Goal: Information Seeking & Learning: Learn about a topic

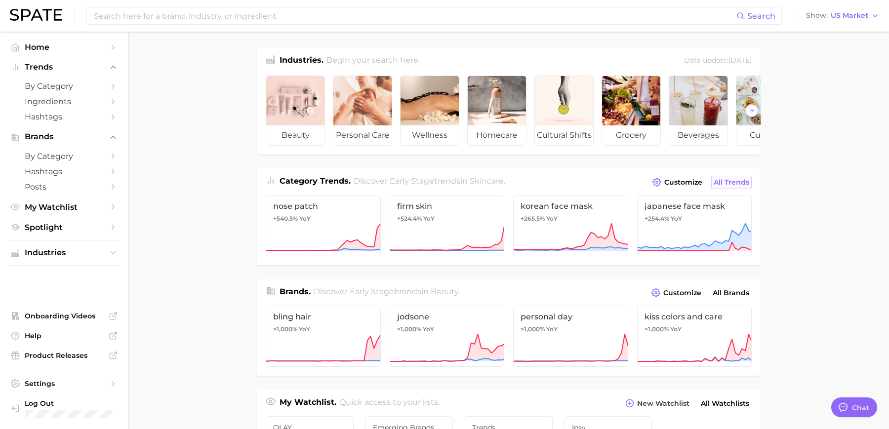
click at [724, 180] on span "All Trends" at bounding box center [732, 182] width 36 height 8
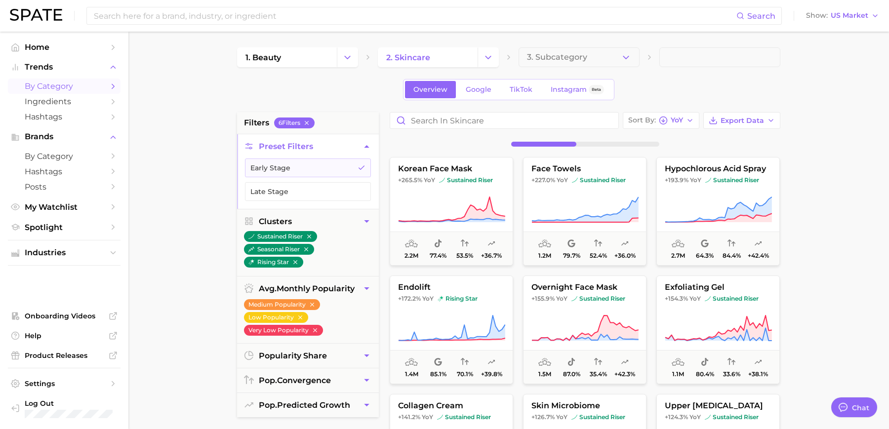
click at [670, 129] on div "Sort By YoY Export Data korean face mask +265.5% YoY sustained riser 2.2m 77.4%…" at bounding box center [585, 362] width 401 height 501
click at [670, 121] on div "Sort By YoY" at bounding box center [655, 120] width 55 height 9
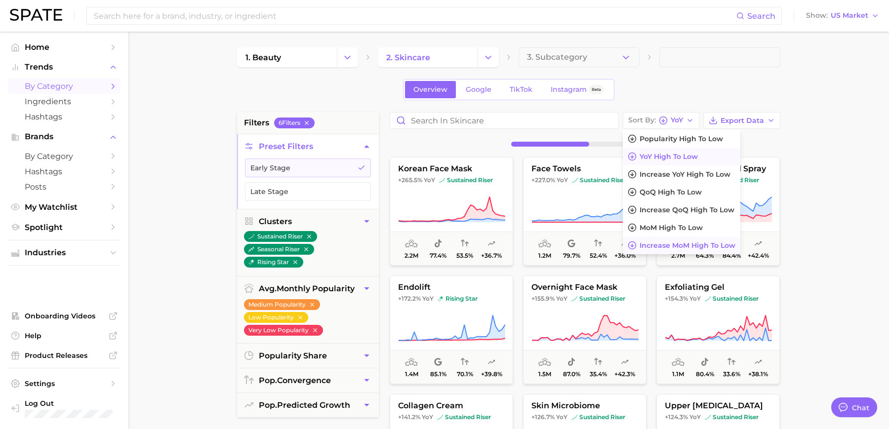
click at [666, 249] on button "Increase MoM high to low" at bounding box center [682, 246] width 118 height 18
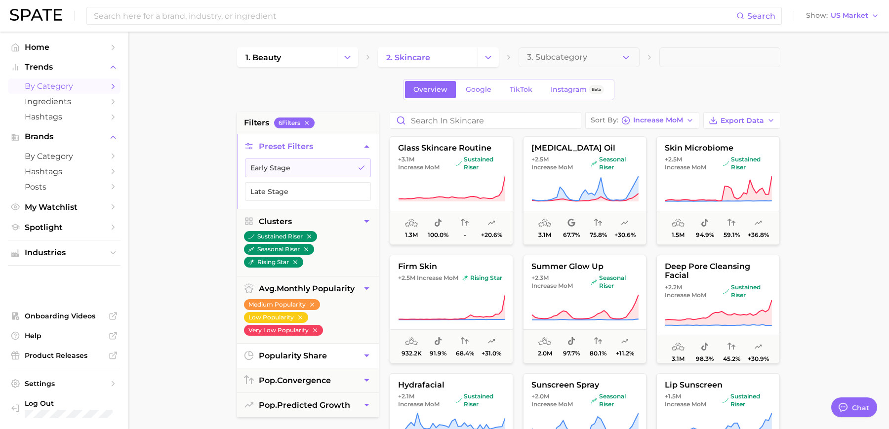
click at [304, 357] on span "popularity share" at bounding box center [293, 355] width 68 height 9
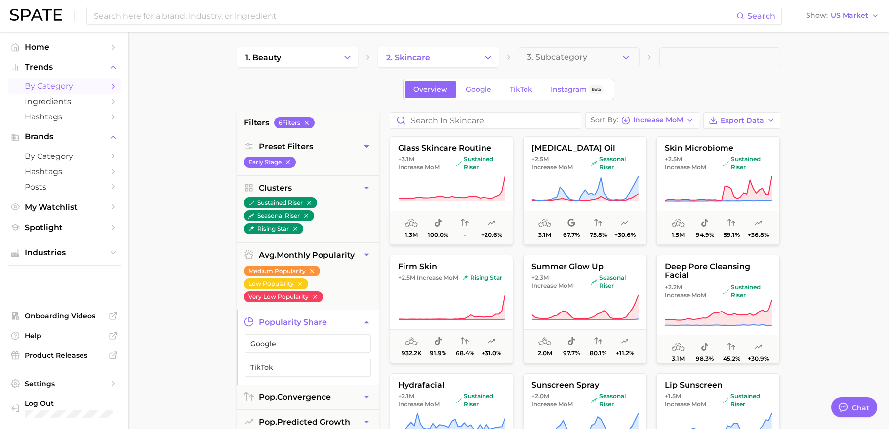
click at [304, 358] on button "TikTok" at bounding box center [308, 367] width 126 height 19
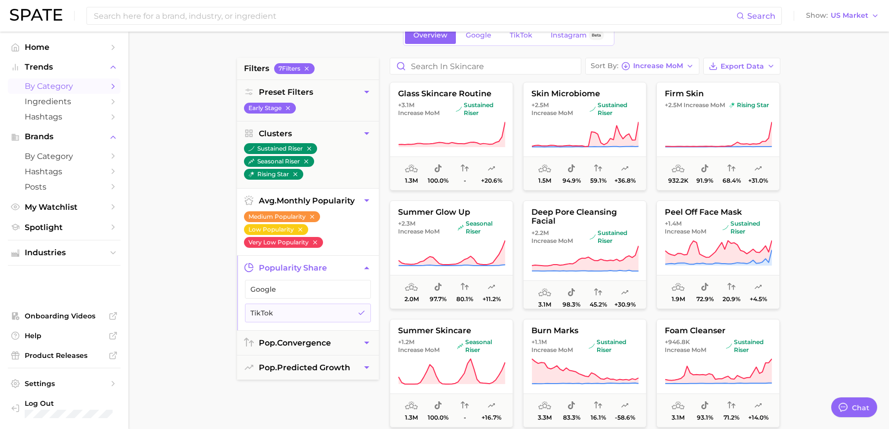
scroll to position [58, 0]
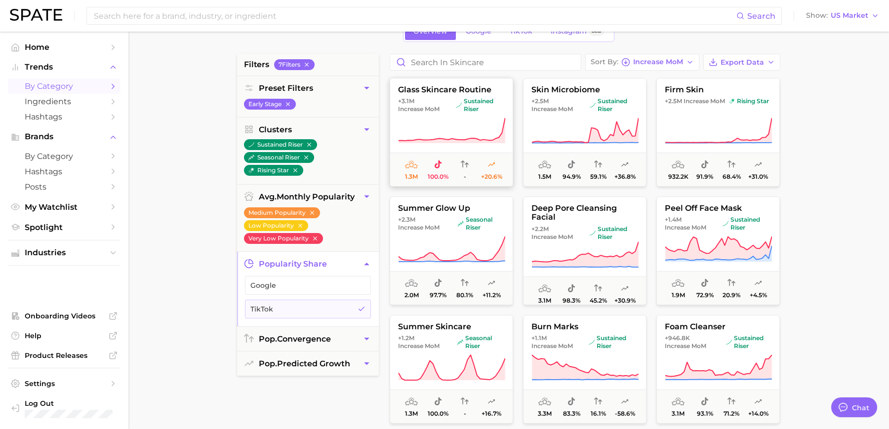
click at [452, 138] on icon at bounding box center [452, 130] width 107 height 25
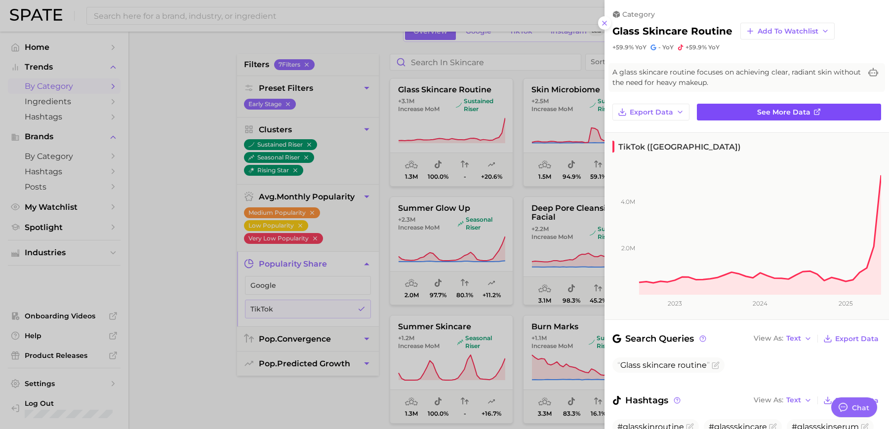
click at [715, 115] on link "See more data" at bounding box center [789, 112] width 184 height 17
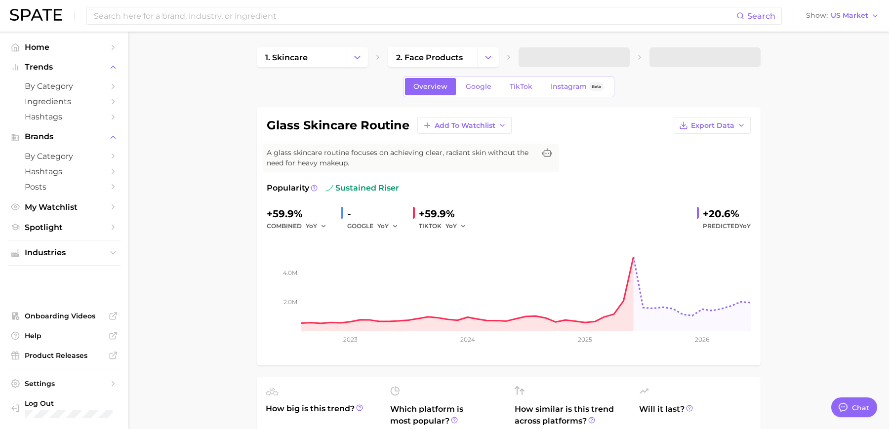
type textarea "x"
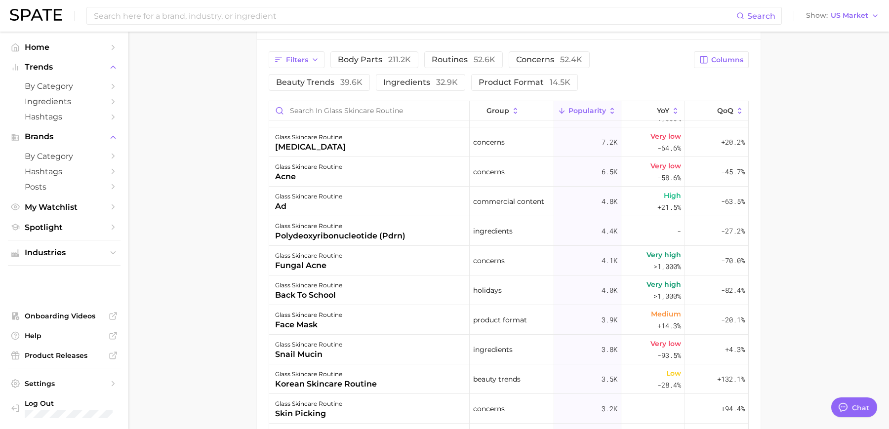
scroll to position [503, 0]
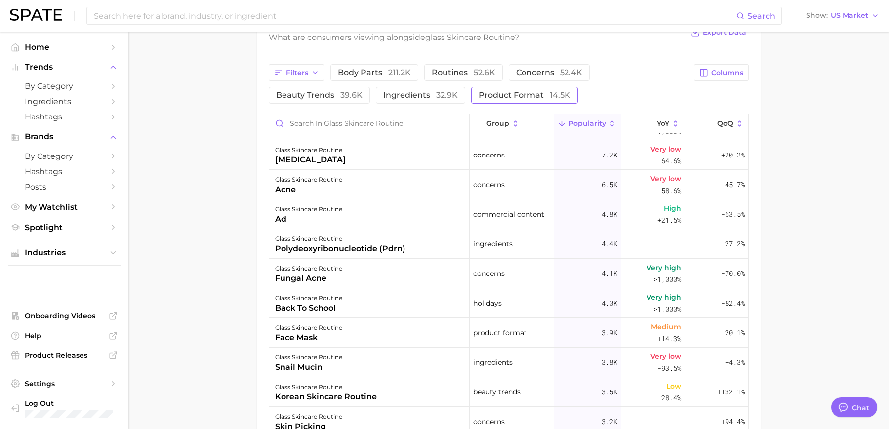
click at [545, 89] on button "product format 14.5k" at bounding box center [524, 95] width 107 height 17
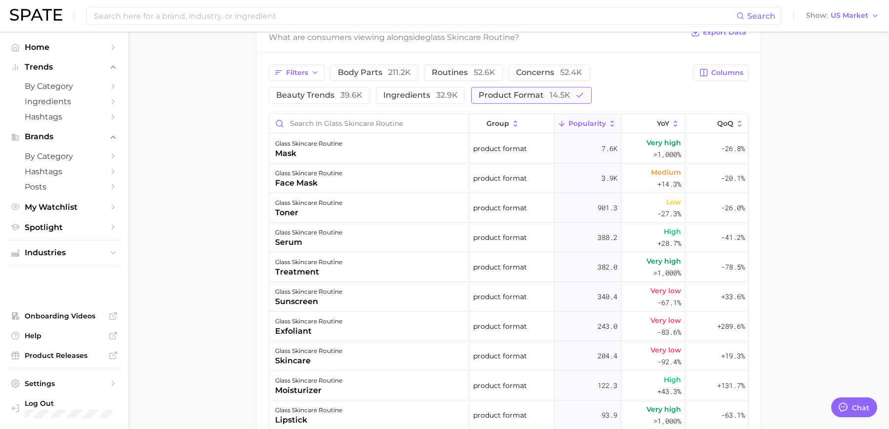
click at [485, 96] on span "product format 14.5k" at bounding box center [525, 95] width 92 height 8
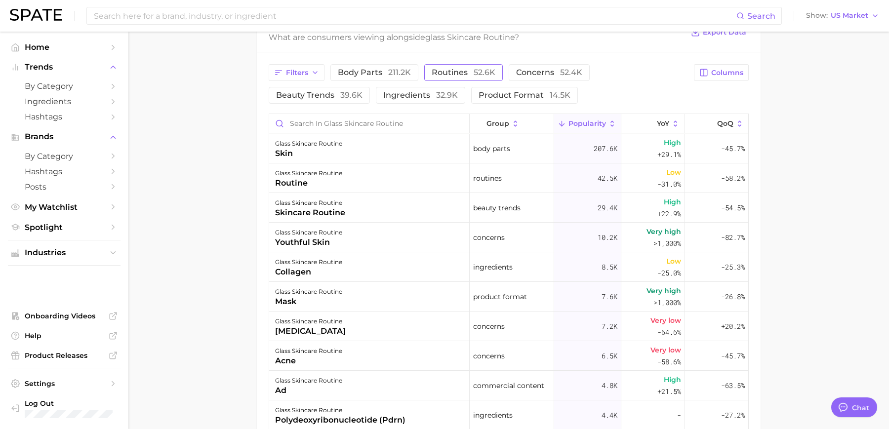
click at [463, 79] on button "routines 52.6k" at bounding box center [463, 72] width 79 height 17
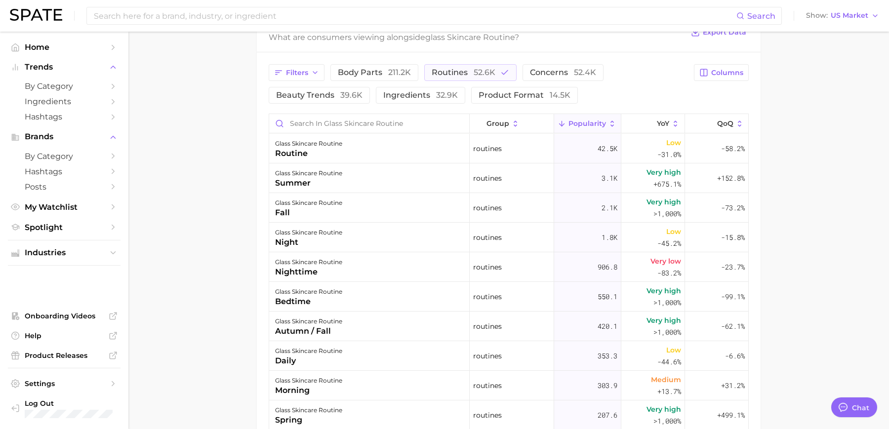
click at [464, 80] on div "Filters body parts 211.2k routines 52.6k concerns 52.4k beauty trends 39.6k ing…" at bounding box center [478, 84] width 419 height 40
click at [485, 73] on span "52.6k" at bounding box center [485, 72] width 22 height 9
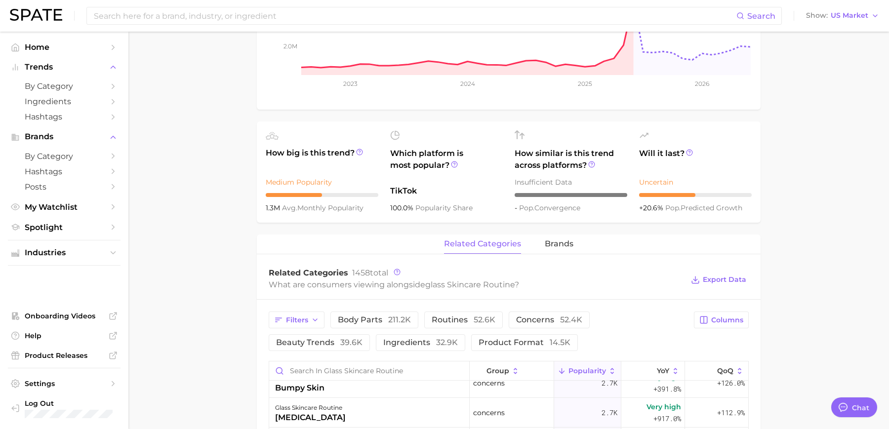
scroll to position [254, 0]
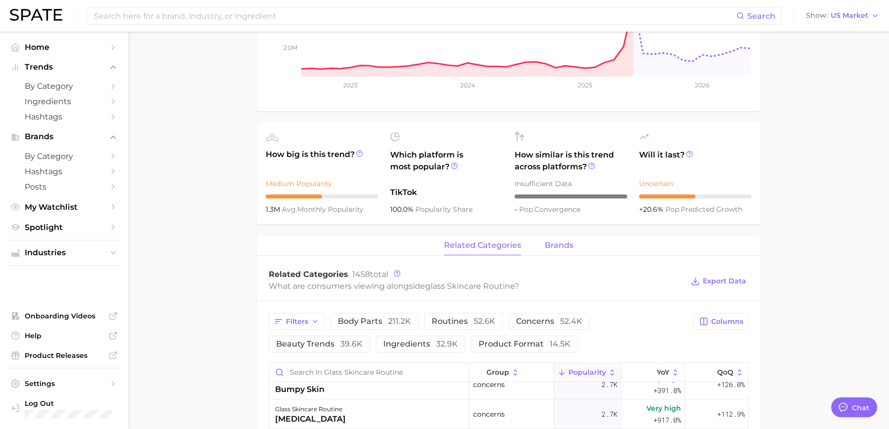
click at [548, 237] on button "brands" at bounding box center [559, 245] width 29 height 19
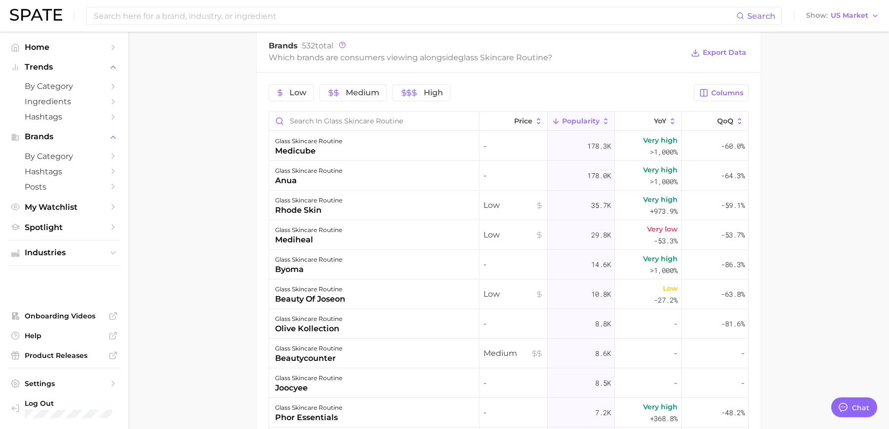
scroll to position [485, 0]
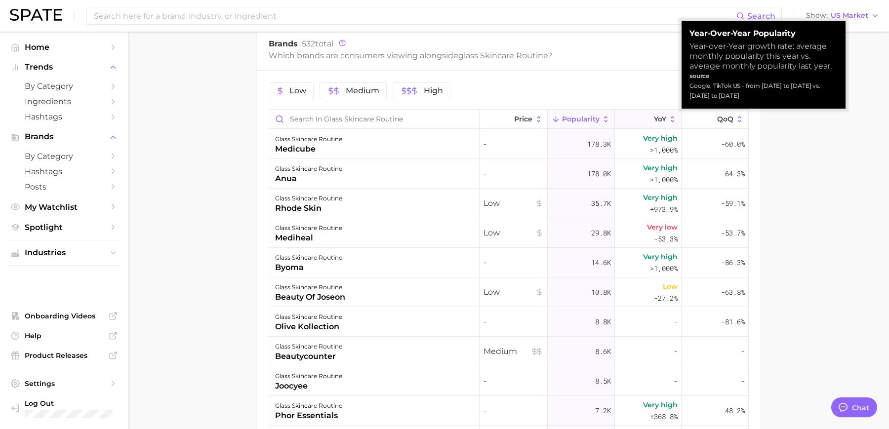
click at [655, 124] on button "YoY" at bounding box center [648, 119] width 67 height 19
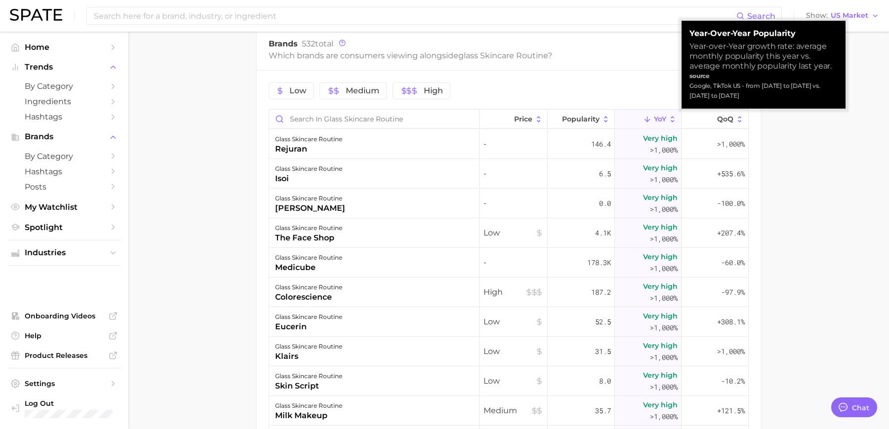
click at [655, 124] on button "YoY" at bounding box center [648, 119] width 67 height 19
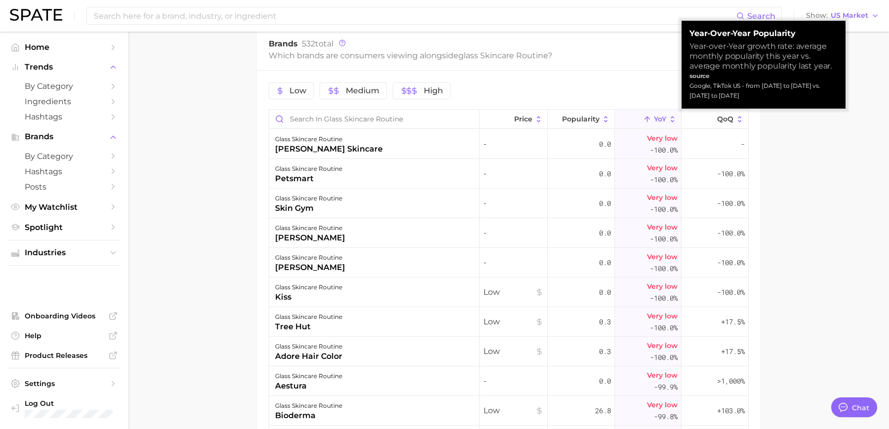
click at [655, 124] on button "YoY" at bounding box center [648, 119] width 67 height 19
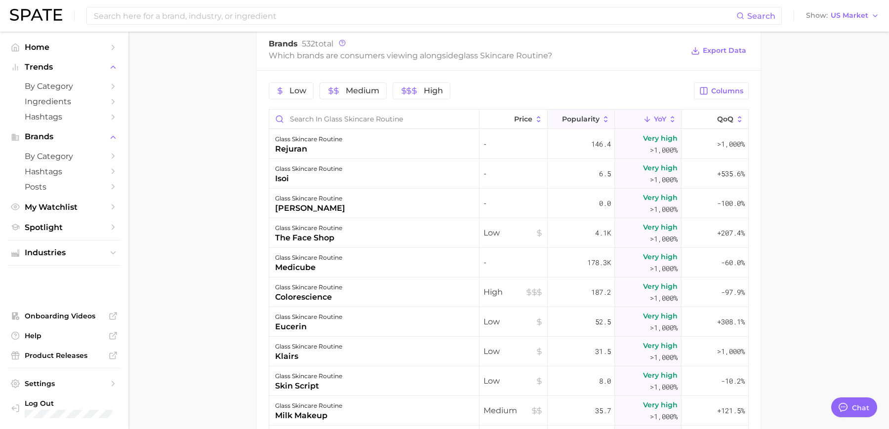
click at [602, 110] on button "Popularity" at bounding box center [581, 119] width 67 height 19
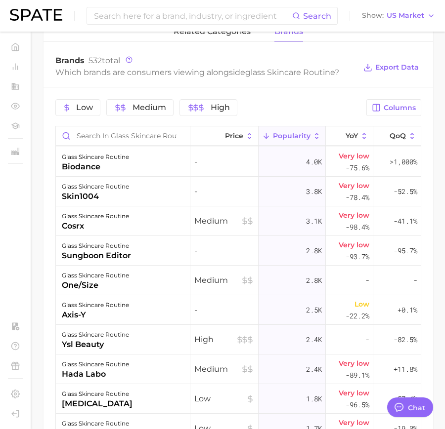
scroll to position [446, 0]
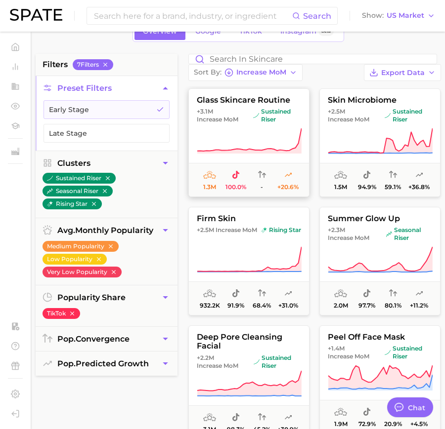
scroll to position [58, 0]
click at [299, 81] on div "Sort By Increase MoM Export Data" at bounding box center [314, 67] width 252 height 27
type textarea "x"
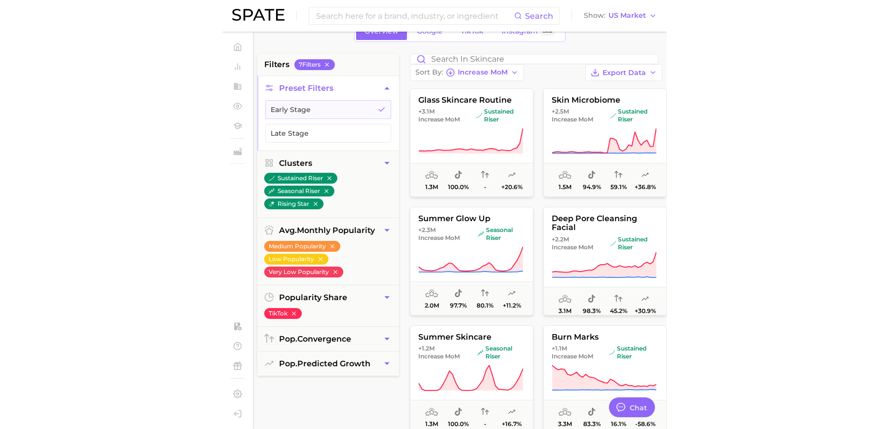
scroll to position [58, 0]
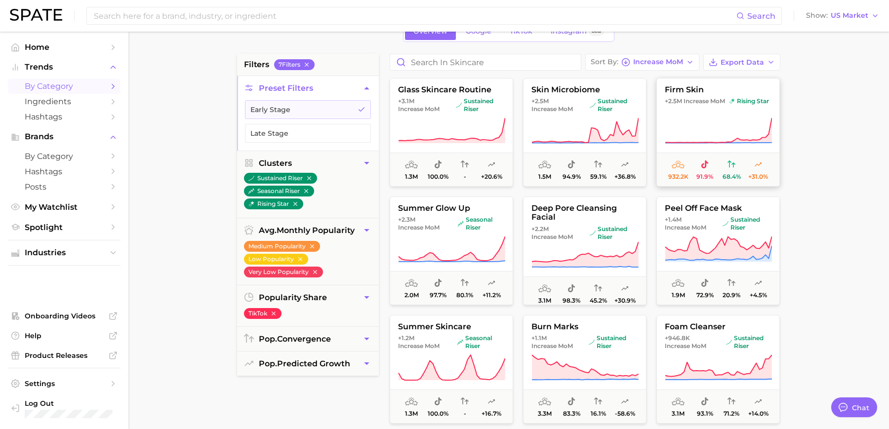
click at [741, 119] on icon at bounding box center [718, 131] width 107 height 28
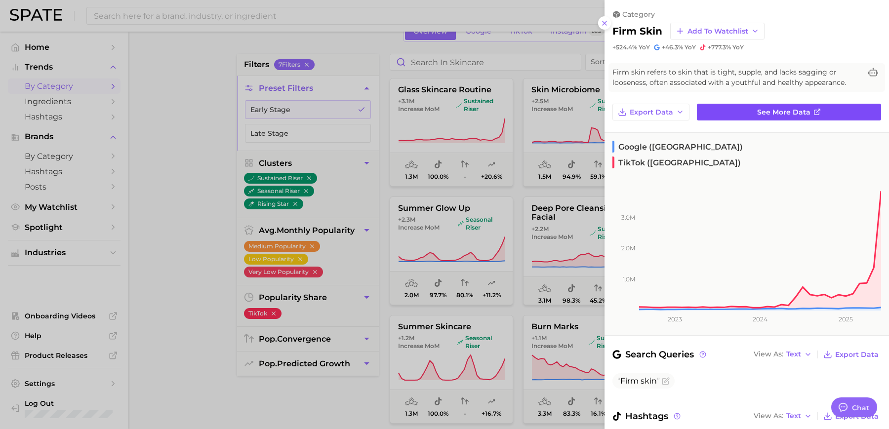
click at [745, 120] on link "See more data" at bounding box center [789, 112] width 184 height 17
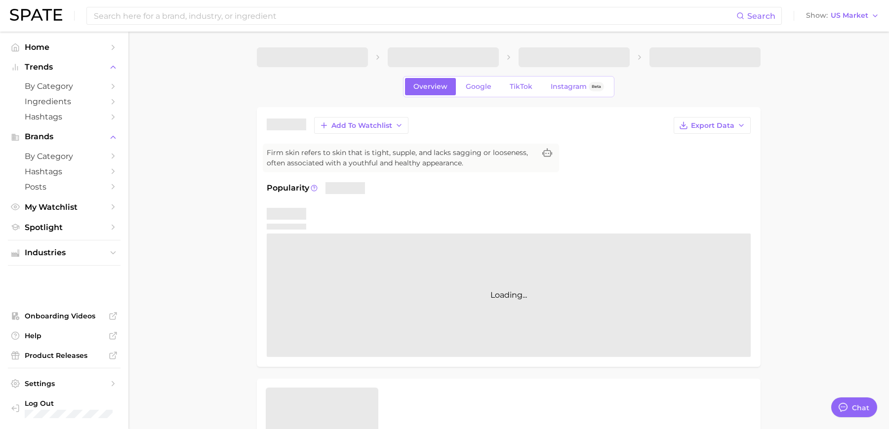
type textarea "x"
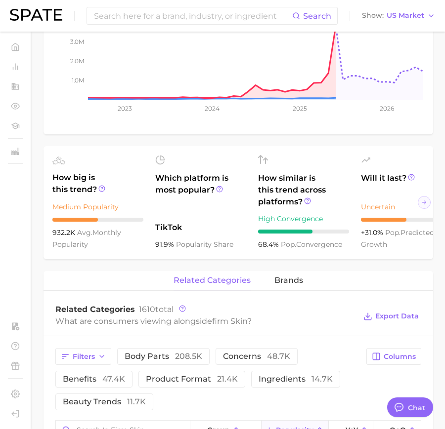
scroll to position [233, 0]
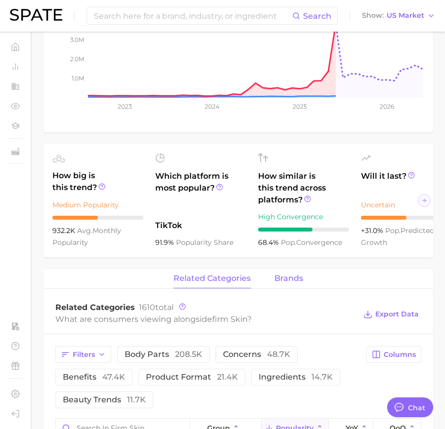
click at [293, 270] on button "brands" at bounding box center [288, 278] width 29 height 19
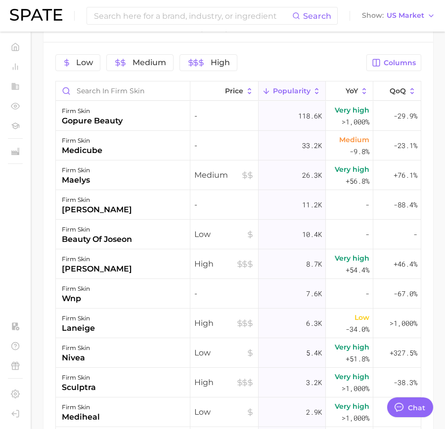
scroll to position [524, 0]
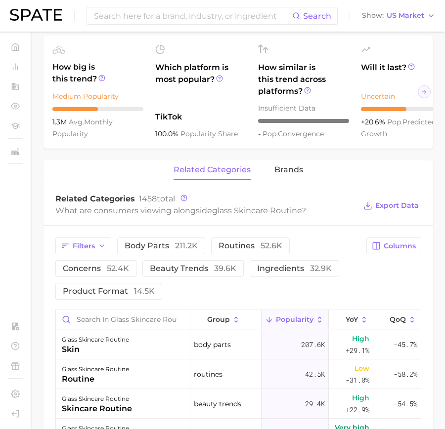
scroll to position [420, 0]
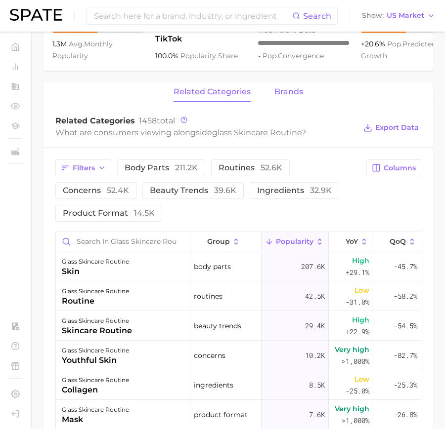
click at [298, 83] on button "brands" at bounding box center [288, 92] width 29 height 19
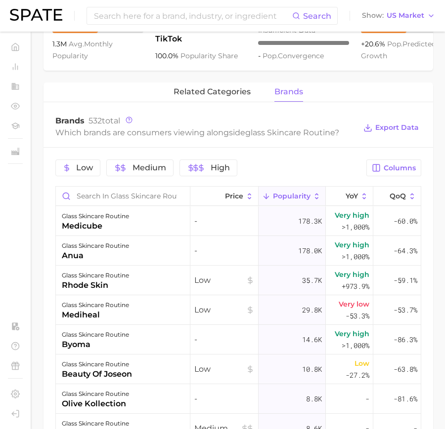
scroll to position [0, 0]
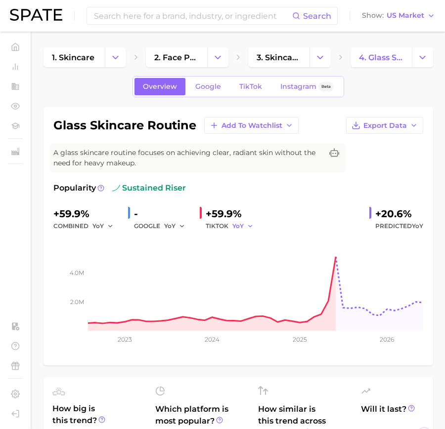
click at [247, 229] on button "YoY" at bounding box center [242, 226] width 21 height 12
click at [253, 274] on span "MoM" at bounding box center [245, 277] width 17 height 8
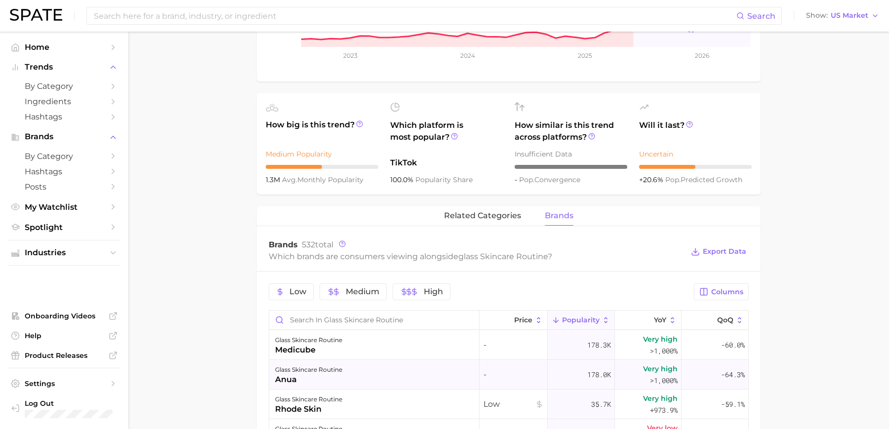
scroll to position [226, 0]
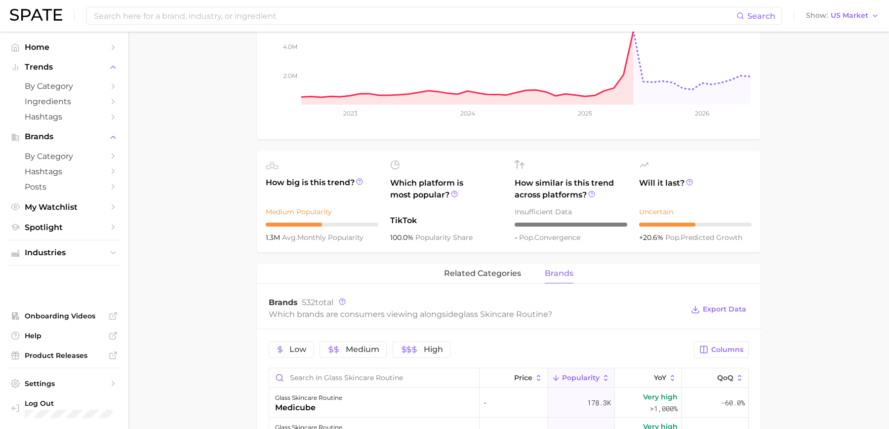
click at [444, 262] on div "glass skincare routine Add to Watchlist Export Data A glass skincare routine fo…" at bounding box center [509, 345] width 504 height 928
click at [444, 277] on span "related categories" at bounding box center [482, 273] width 77 height 9
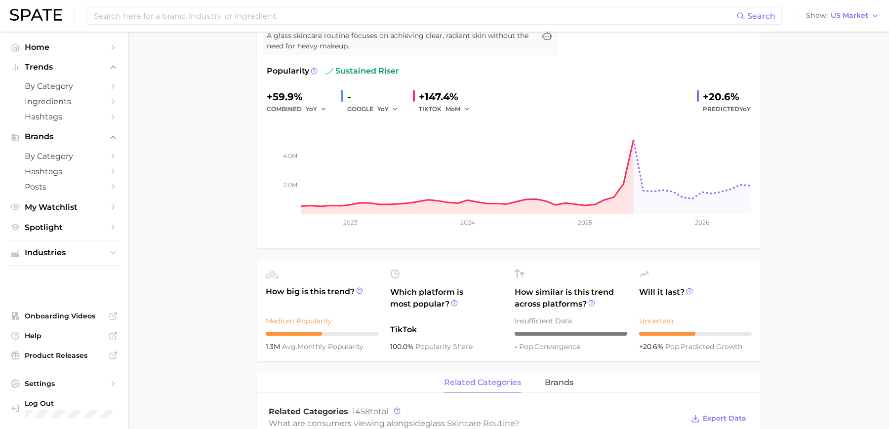
scroll to position [0, 0]
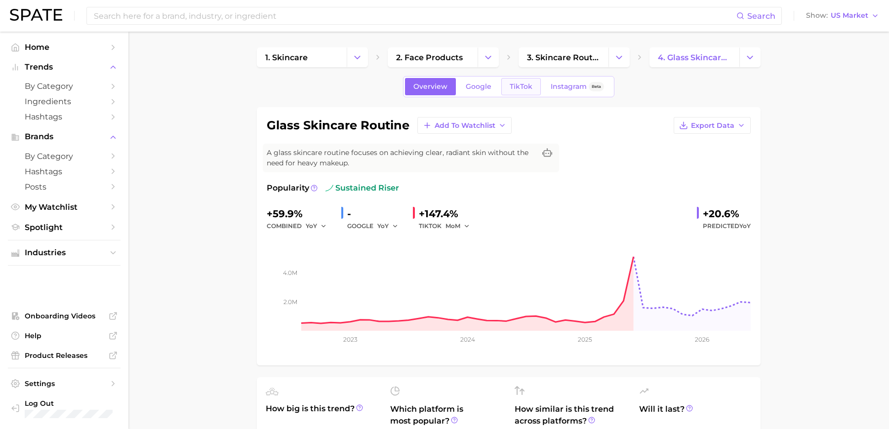
click at [444, 88] on span "TikTok" at bounding box center [521, 87] width 23 height 8
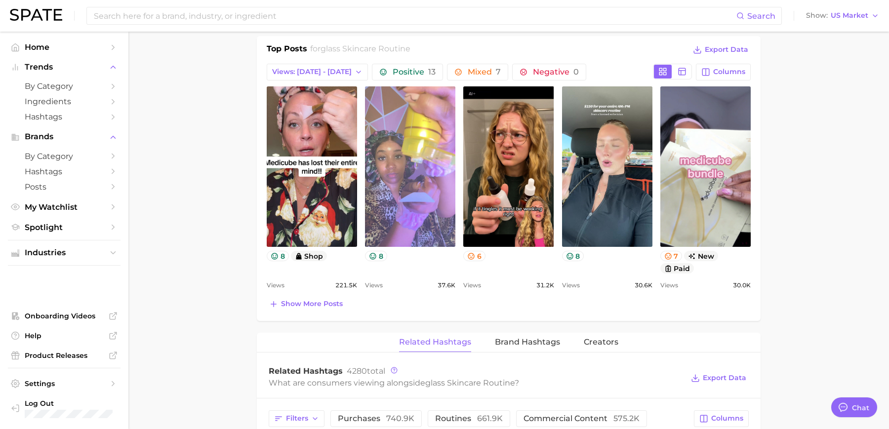
scroll to position [479, 0]
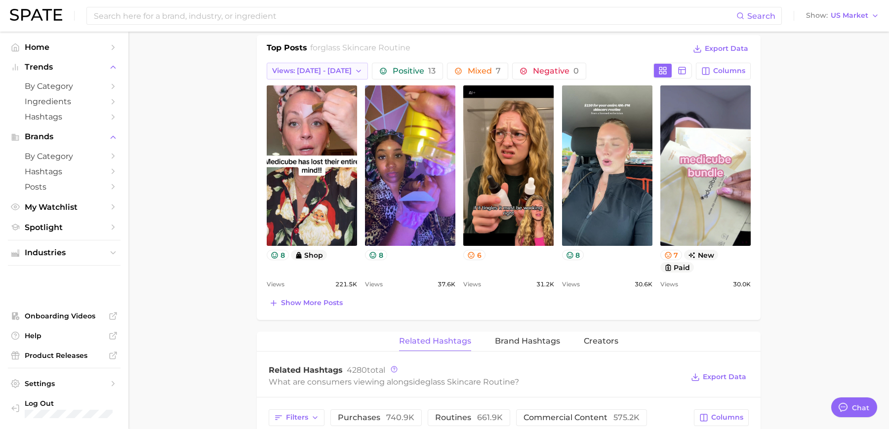
click at [341, 69] on span "Views: Jul 27 - Aug 3" at bounding box center [312, 71] width 80 height 8
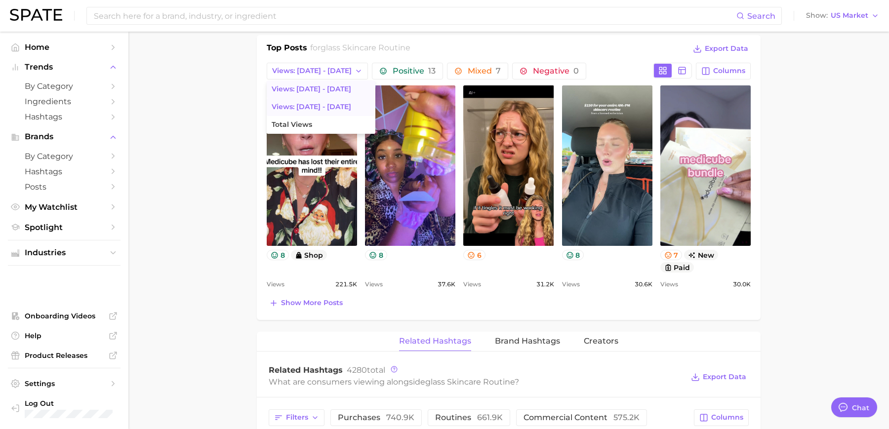
click at [348, 109] on button "Views: Jul 20 - 27" at bounding box center [321, 107] width 109 height 18
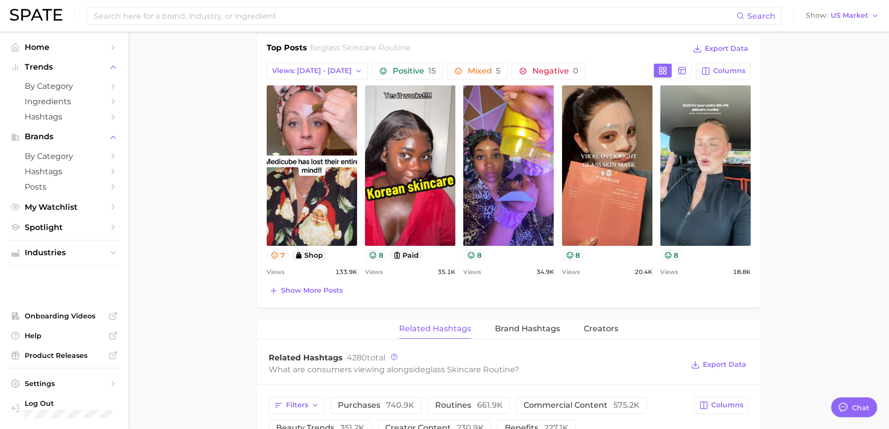
scroll to position [0, 0]
click at [327, 290] on span "Show more posts" at bounding box center [312, 291] width 62 height 8
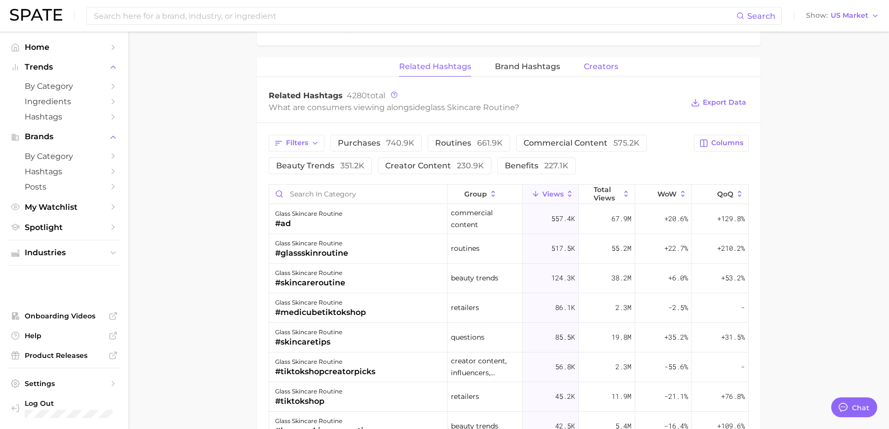
click at [444, 63] on span "Creators" at bounding box center [601, 66] width 35 height 9
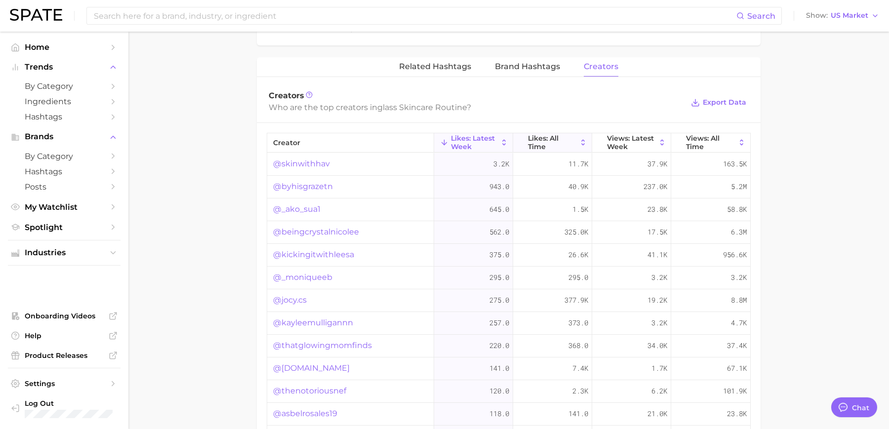
click at [444, 140] on span "Likes: All Time" at bounding box center [552, 142] width 49 height 16
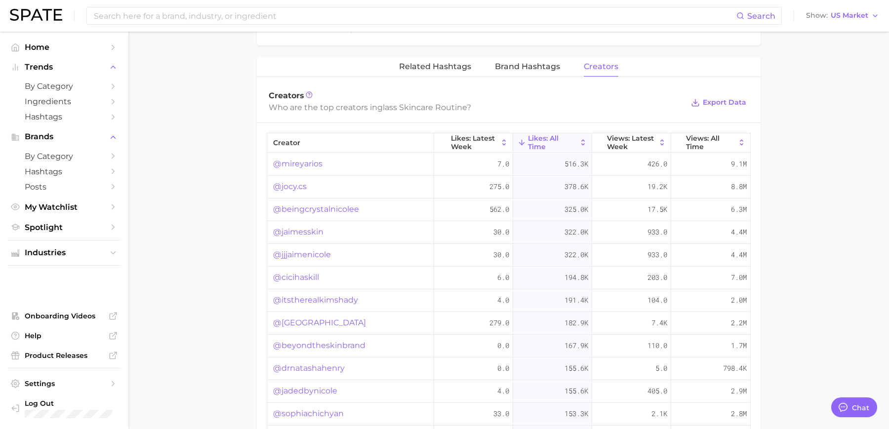
click at [319, 159] on link "@mireyarios" at bounding box center [297, 164] width 49 height 12
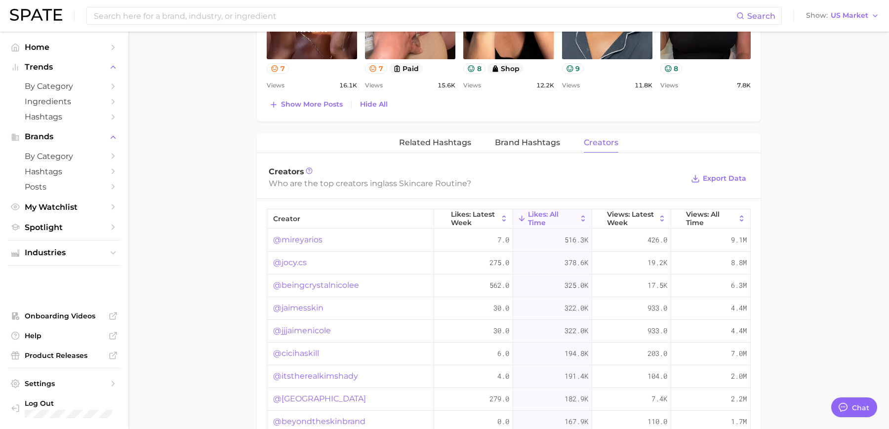
scroll to position [856, 0]
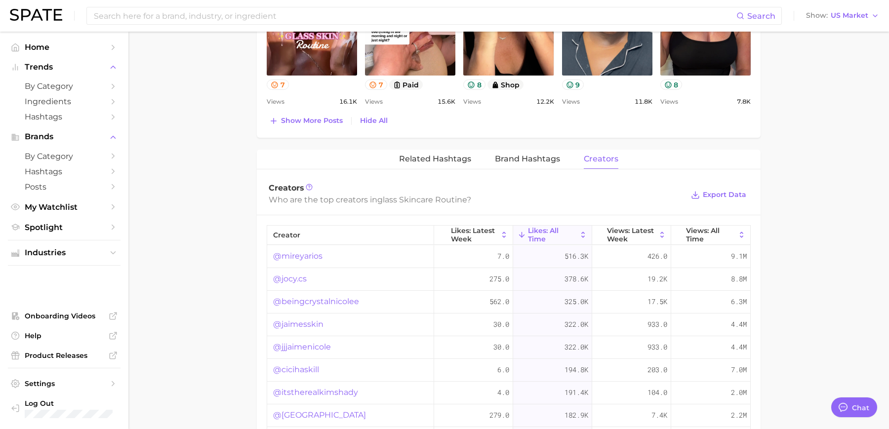
click at [444, 229] on span "Likes: All Time" at bounding box center [552, 235] width 49 height 16
click at [444, 235] on span "Views: Latest Week" at bounding box center [631, 235] width 49 height 16
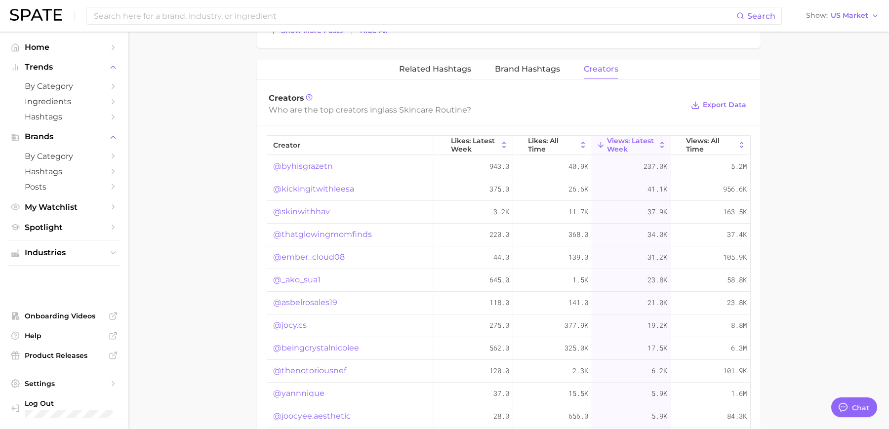
scroll to position [951, 0]
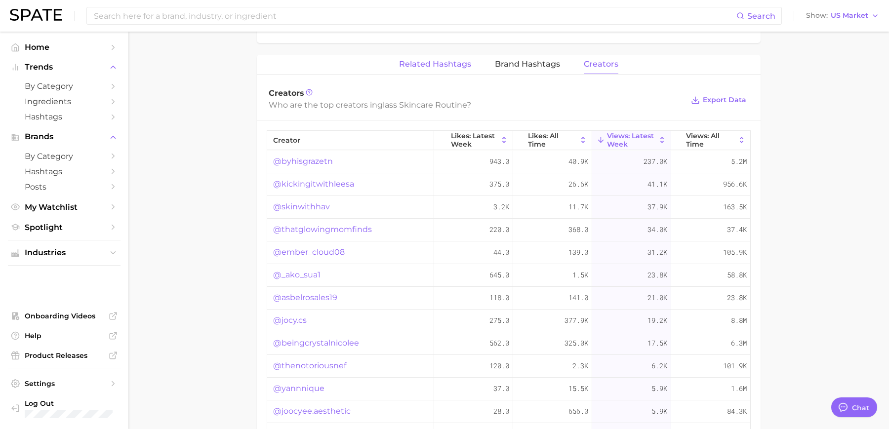
click at [435, 67] on button "Related Hashtags" at bounding box center [435, 64] width 72 height 19
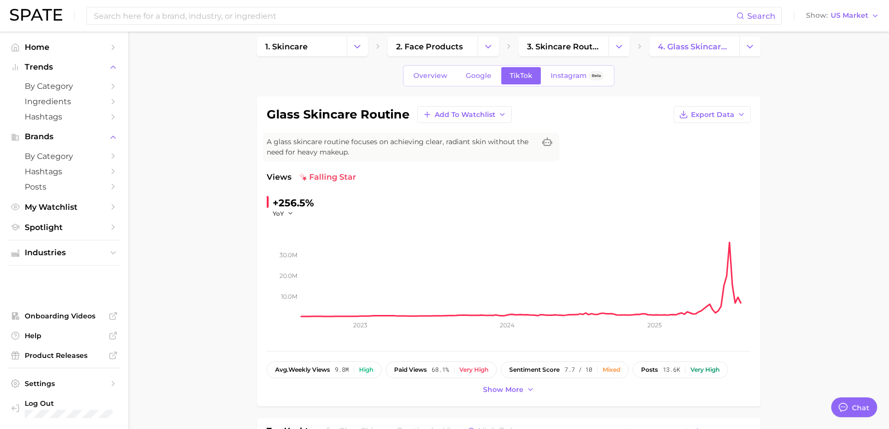
scroll to position [0, 0]
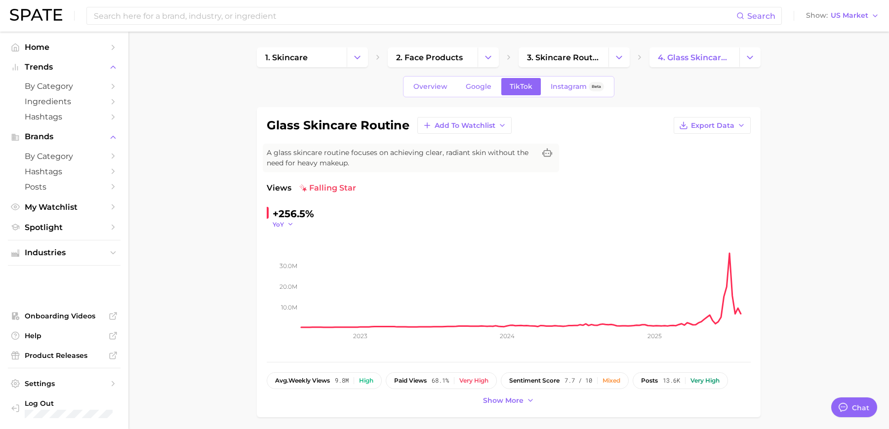
click at [292, 223] on icon "button" at bounding box center [290, 224] width 7 height 7
click at [299, 276] on button "MoM" at bounding box center [327, 274] width 109 height 18
click at [40, 25] on div "Search Show US Market" at bounding box center [445, 16] width 870 height 32
click at [40, 21] on link at bounding box center [36, 16] width 52 height 14
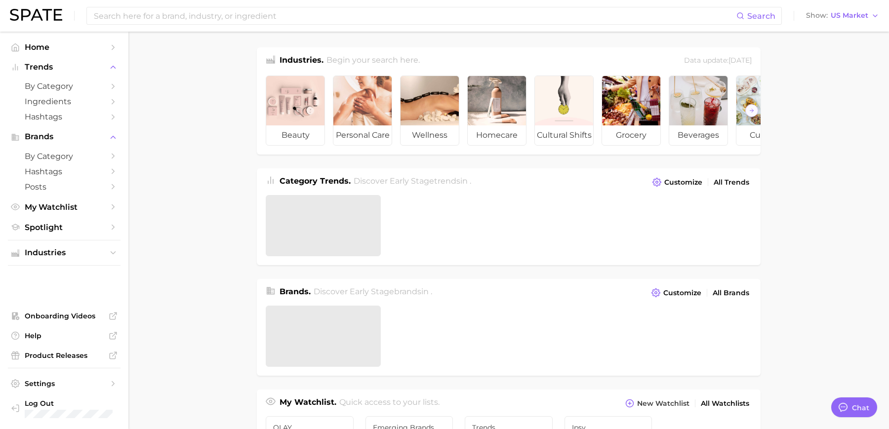
type textarea "x"
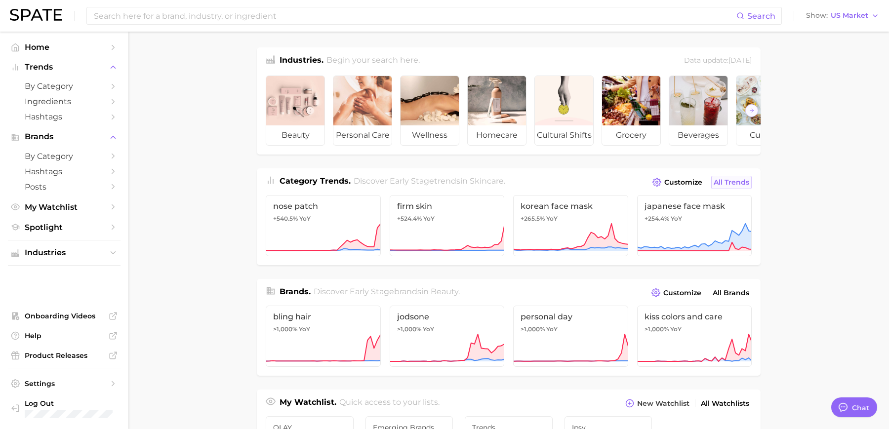
click at [444, 180] on span "All Trends" at bounding box center [732, 182] width 36 height 8
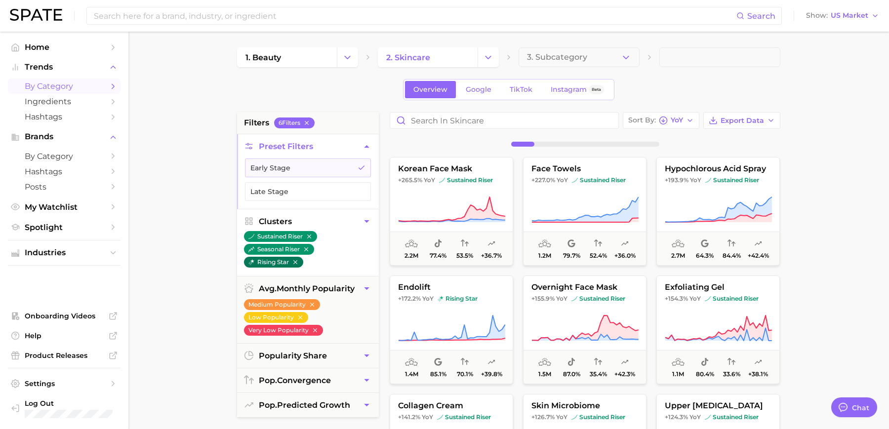
click at [279, 263] on button "rising star" at bounding box center [273, 262] width 59 height 11
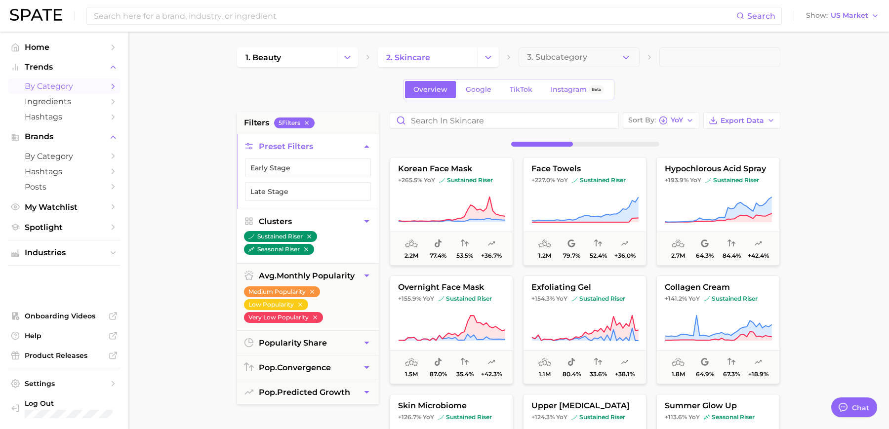
click at [444, 135] on div at bounding box center [585, 144] width 401 height 21
click at [444, 127] on button "Sort By YoY" at bounding box center [661, 120] width 77 height 17
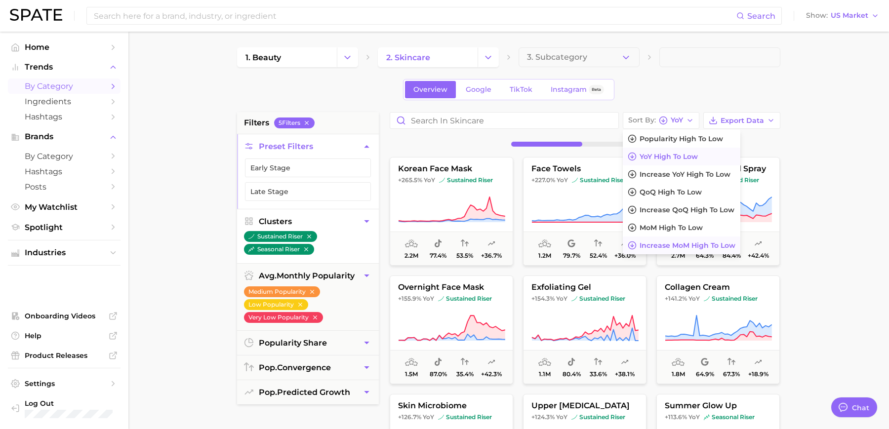
click at [444, 242] on span "Increase MoM high to low" at bounding box center [688, 246] width 96 height 8
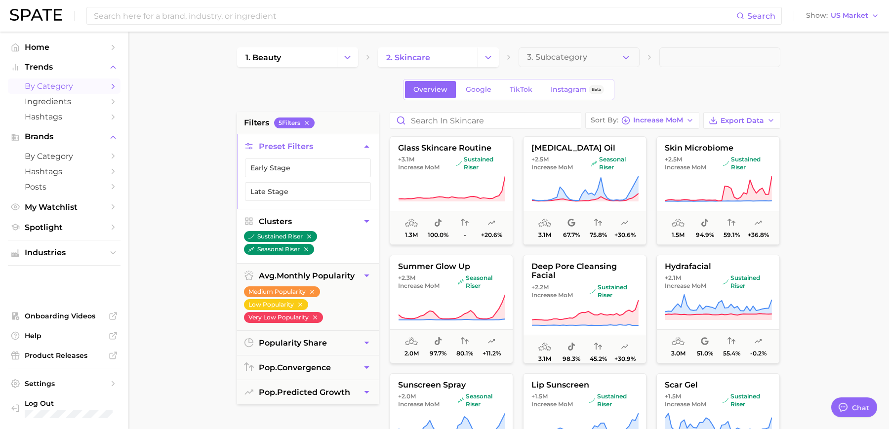
click at [367, 223] on icon "button" at bounding box center [367, 221] width 10 height 10
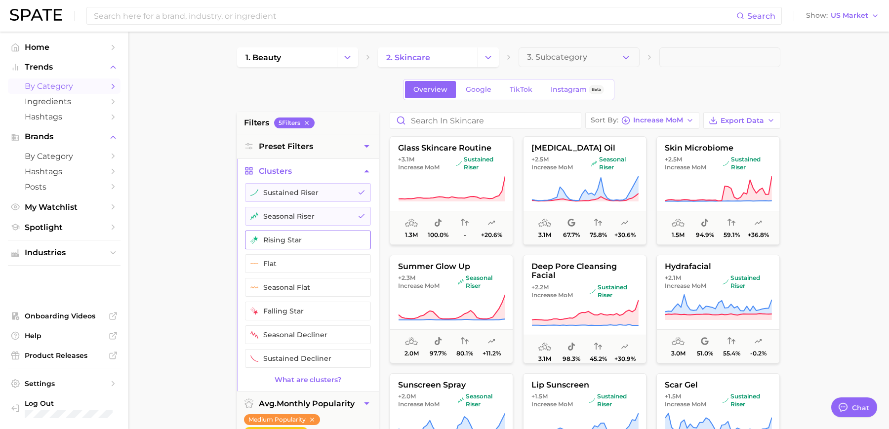
click at [315, 241] on button "rising star" at bounding box center [308, 240] width 126 height 19
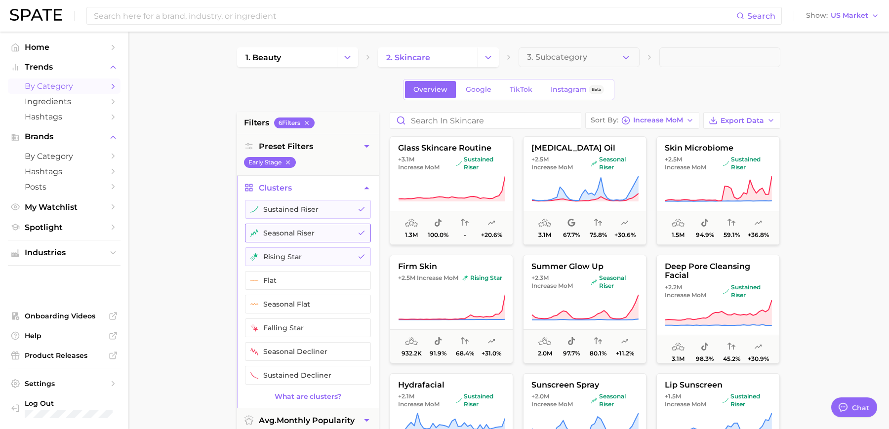
click at [308, 231] on button "seasonal riser" at bounding box center [308, 233] width 126 height 19
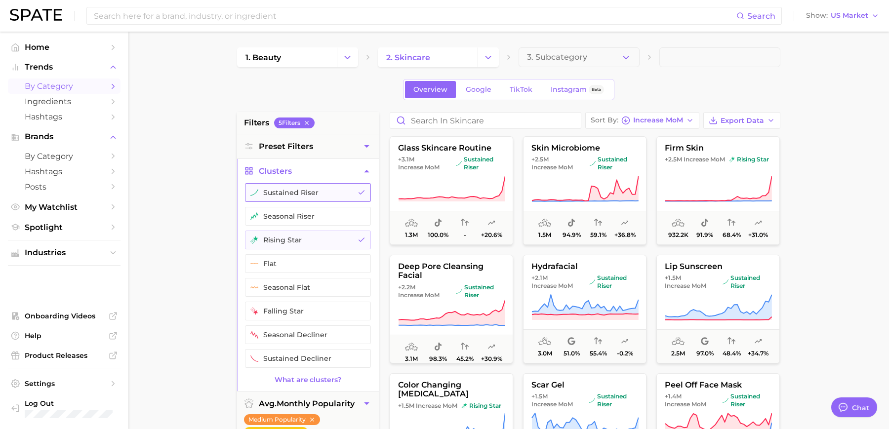
click at [305, 198] on button "sustained riser" at bounding box center [308, 192] width 126 height 19
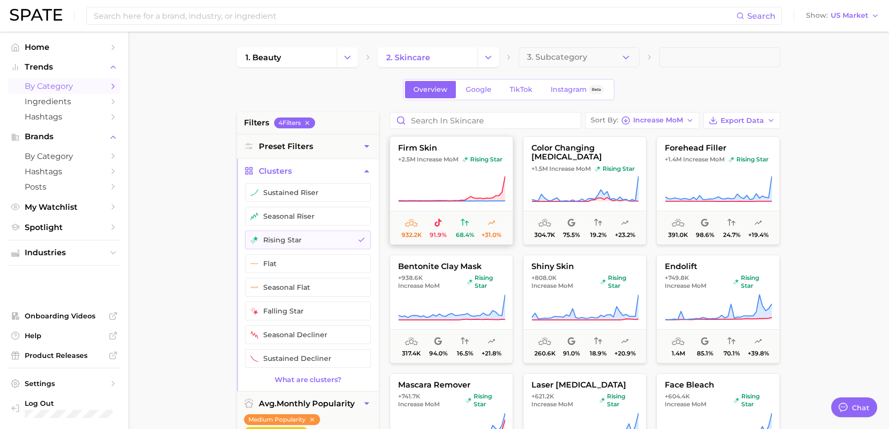
click at [444, 177] on icon at bounding box center [451, 189] width 107 height 28
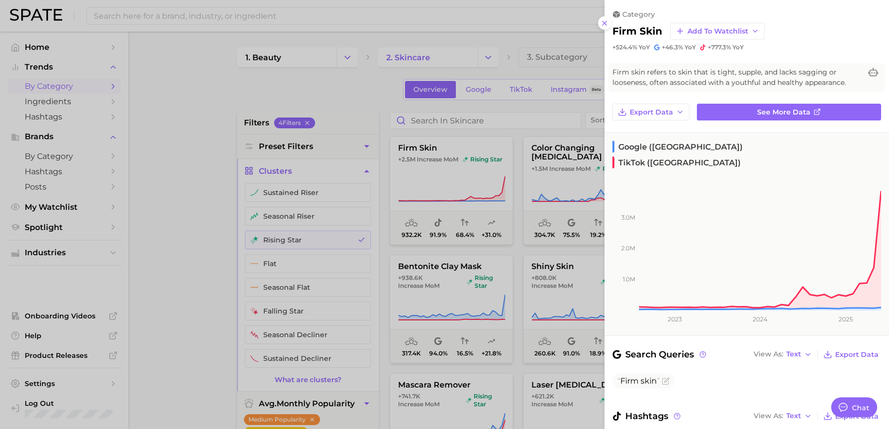
click at [444, 142] on div at bounding box center [444, 214] width 889 height 429
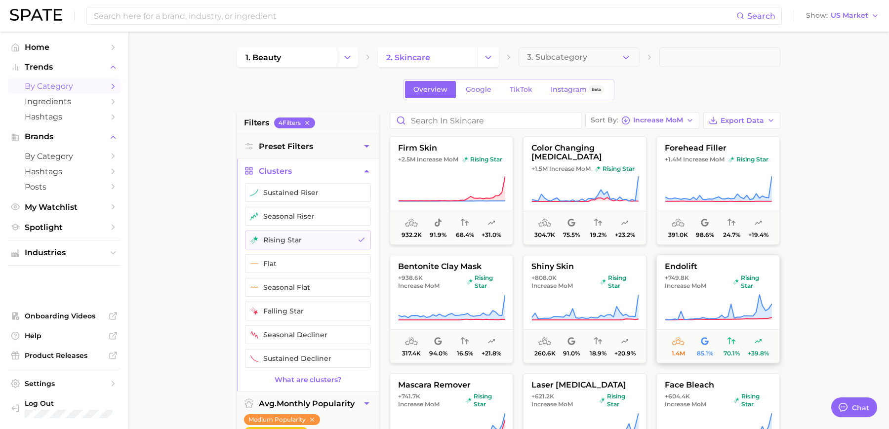
click at [444, 273] on button "endolift +749.8k Increase MoM rising star 1.4m 85.1% 70.1% +39.8%" at bounding box center [719, 309] width 124 height 109
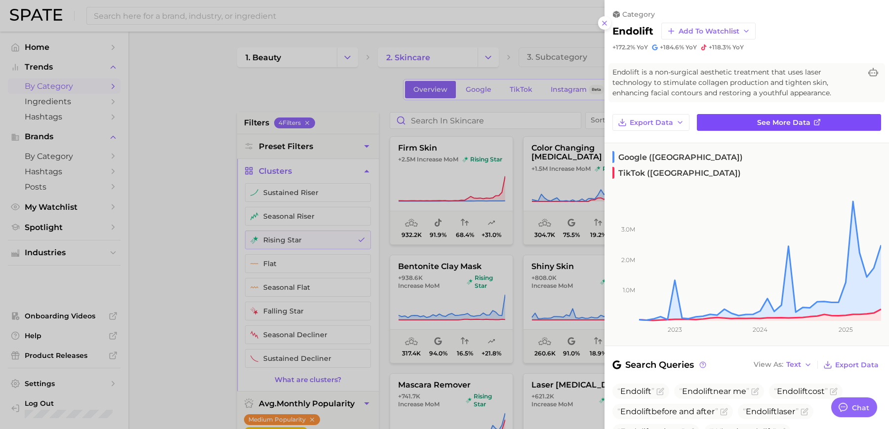
click at [444, 125] on link "See more data" at bounding box center [789, 122] width 184 height 17
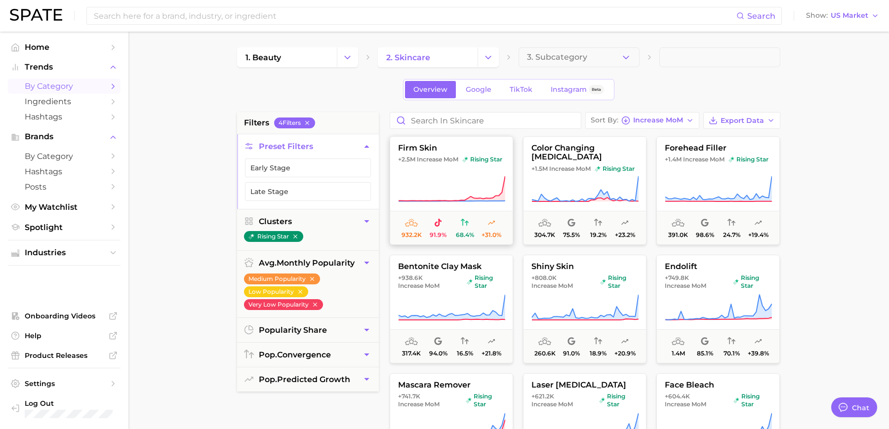
click at [432, 175] on icon at bounding box center [451, 189] width 107 height 28
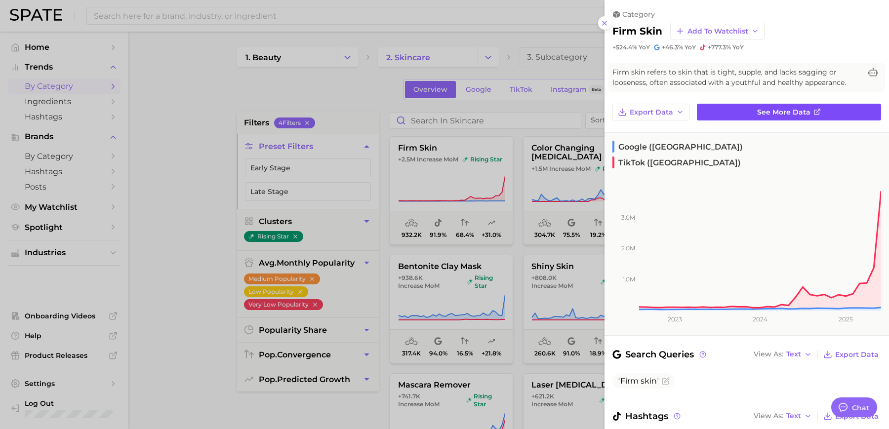
click at [444, 109] on link "See more data" at bounding box center [789, 112] width 184 height 17
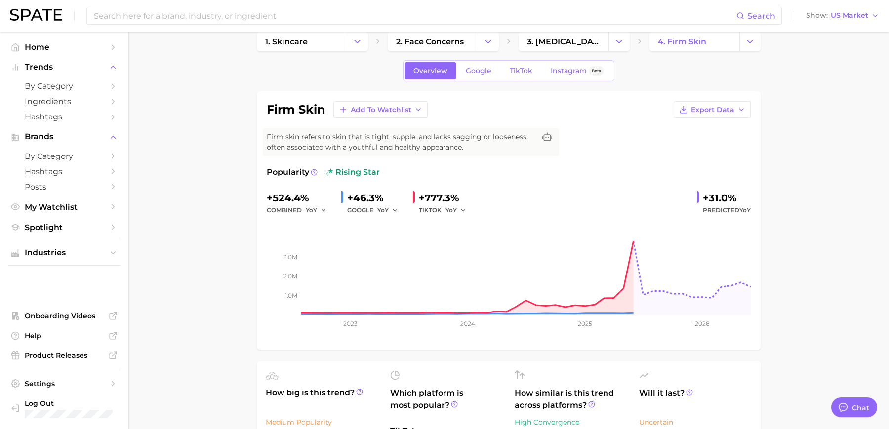
scroll to position [17, 0]
click at [444, 205] on button "YoY" at bounding box center [456, 209] width 21 height 12
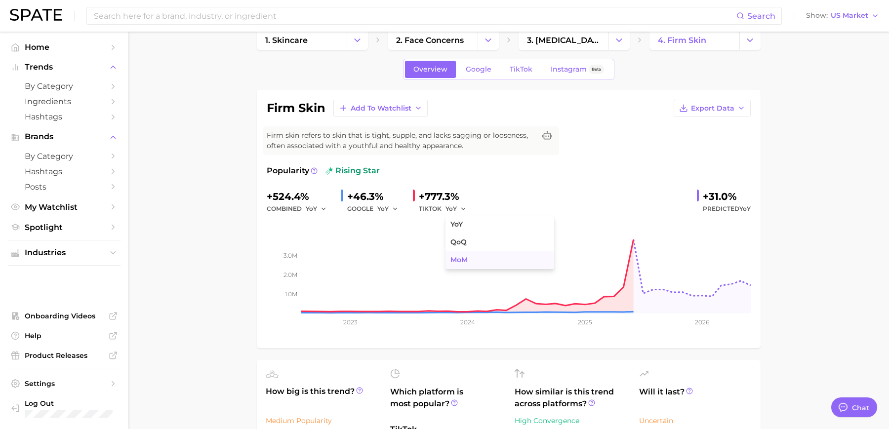
click at [444, 257] on span "MoM" at bounding box center [459, 260] width 17 height 8
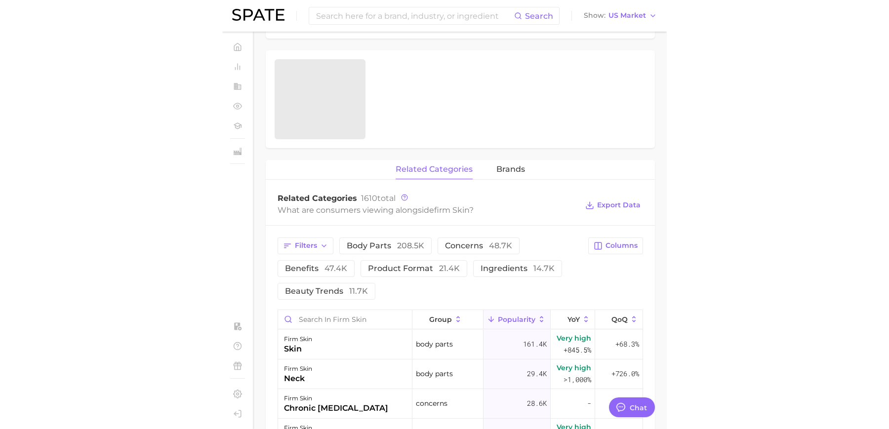
scroll to position [341, 0]
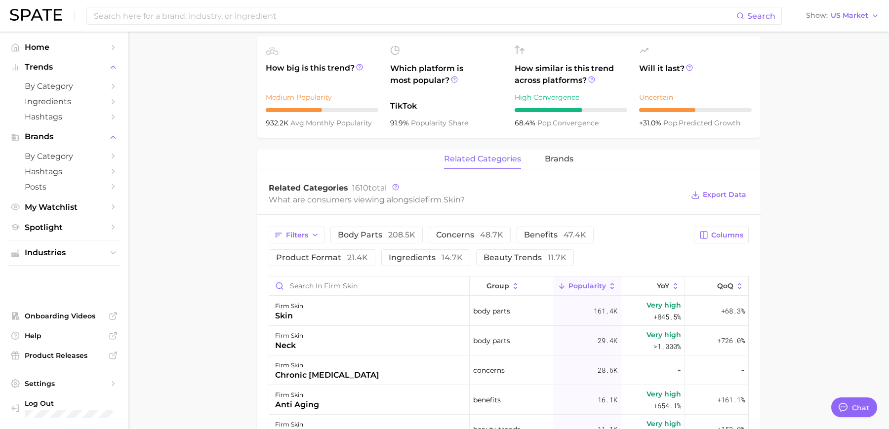
click at [43, 17] on img at bounding box center [36, 15] width 52 height 12
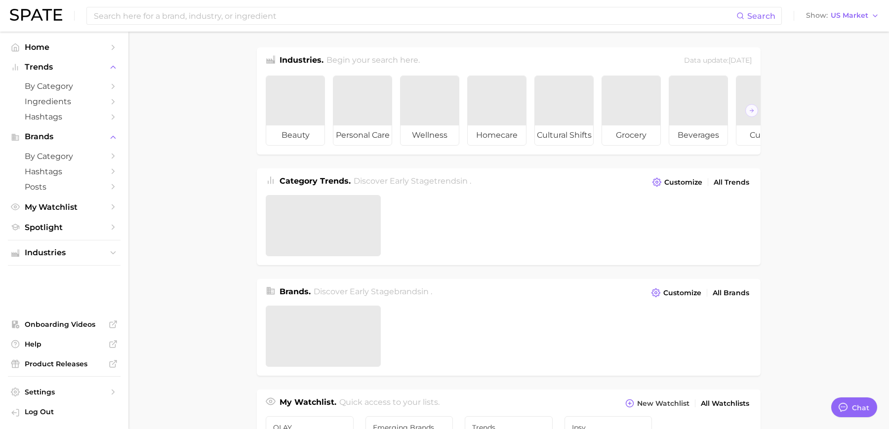
type textarea "x"
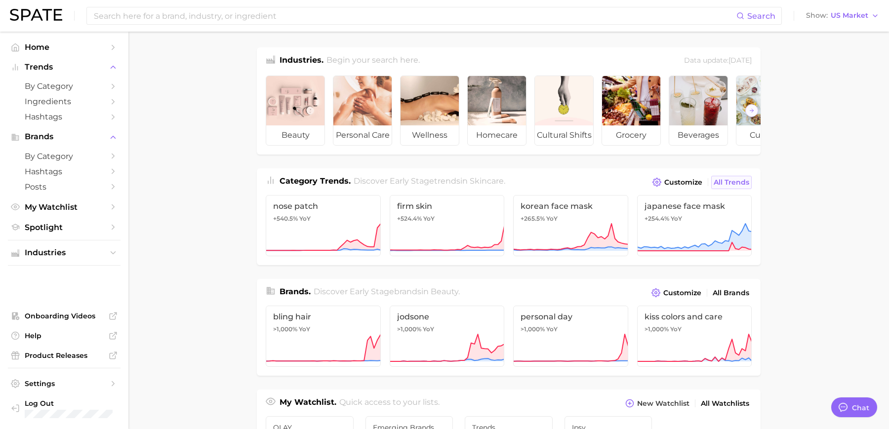
click at [444, 180] on span "All Trends" at bounding box center [732, 182] width 36 height 8
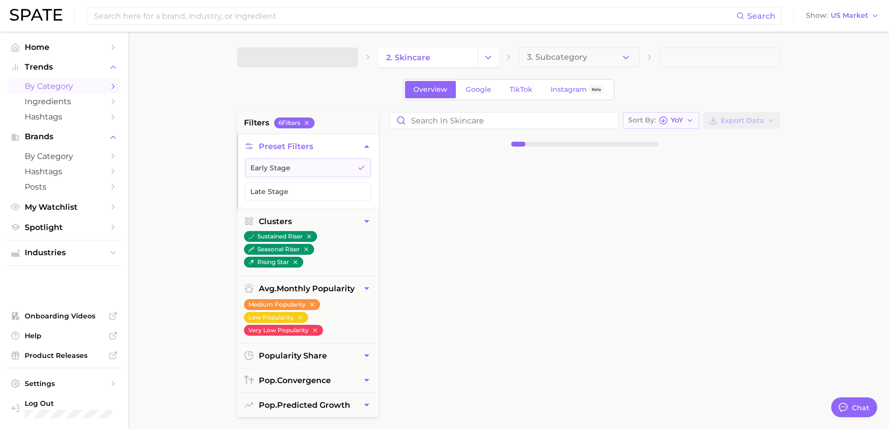
click at [444, 123] on span "YoY" at bounding box center [677, 120] width 12 height 5
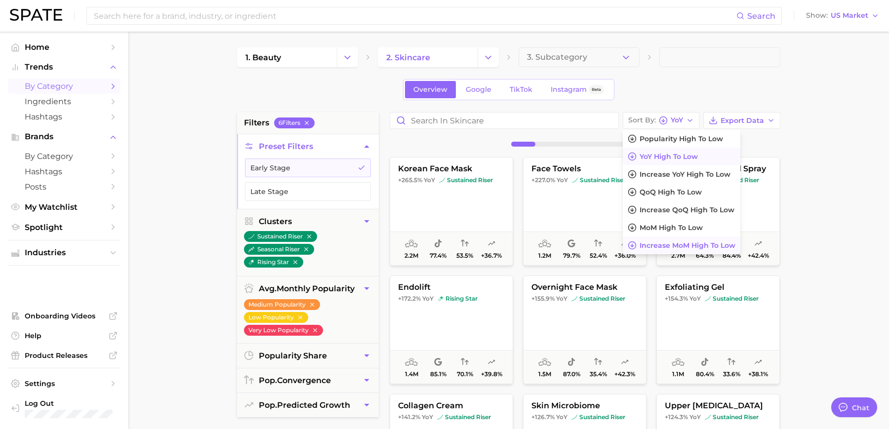
click at [444, 245] on span "Increase MoM high to low" at bounding box center [688, 246] width 96 height 8
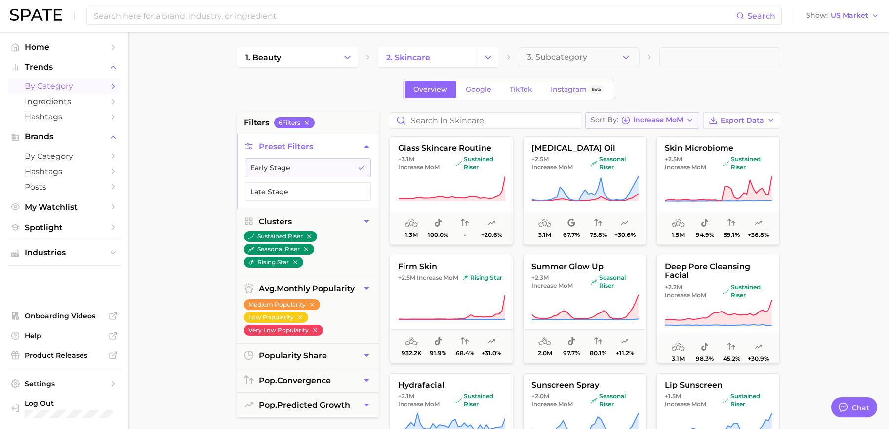
click at [444, 123] on span "Increase MoM" at bounding box center [658, 120] width 50 height 5
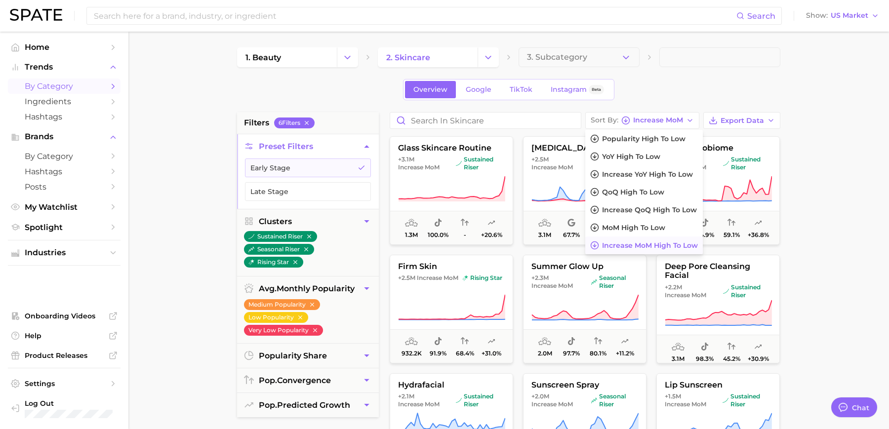
click at [444, 117] on main "1. beauty 2. skincare 3. Subcategory Overview Google TikTok Instagram Beta filt…" at bounding box center [508, 406] width 761 height 749
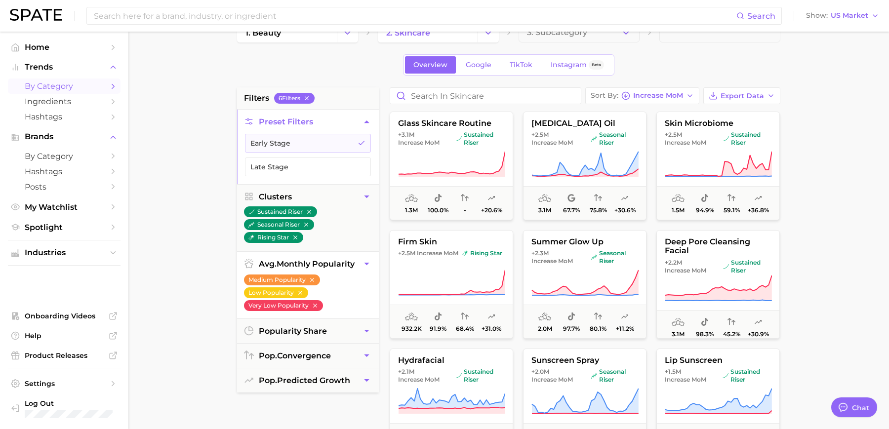
scroll to position [47, 0]
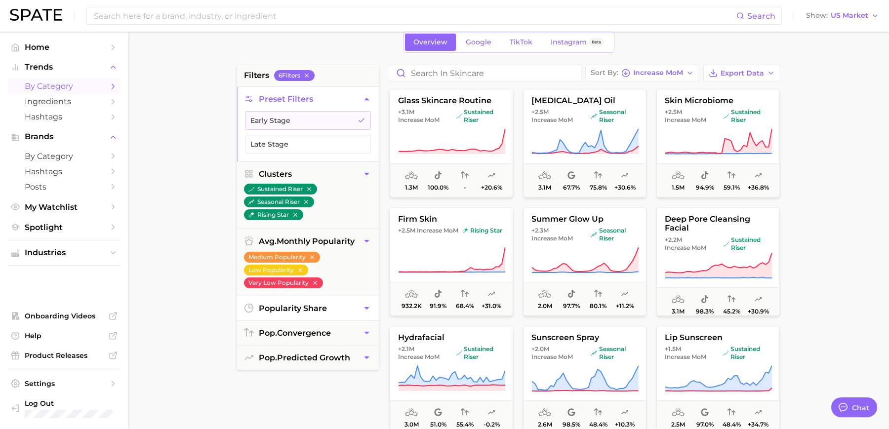
click at [327, 311] on button "popularity share" at bounding box center [308, 308] width 142 height 24
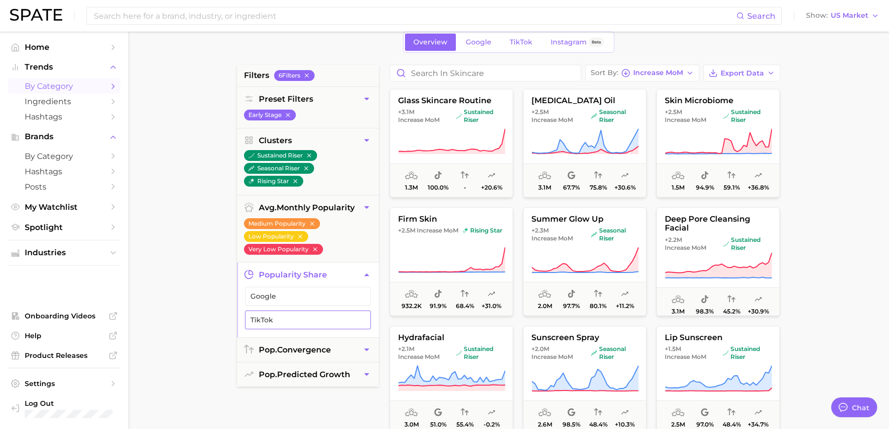
click at [333, 311] on button "TikTok" at bounding box center [308, 320] width 126 height 19
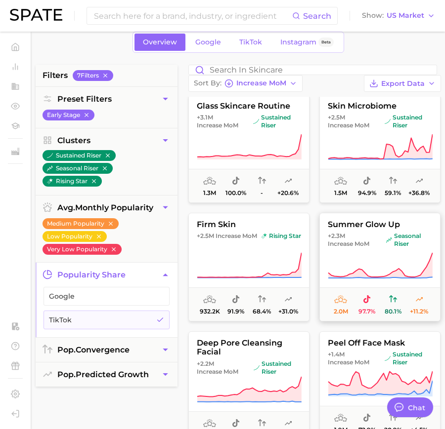
scroll to position [47, 0]
type textarea "x"
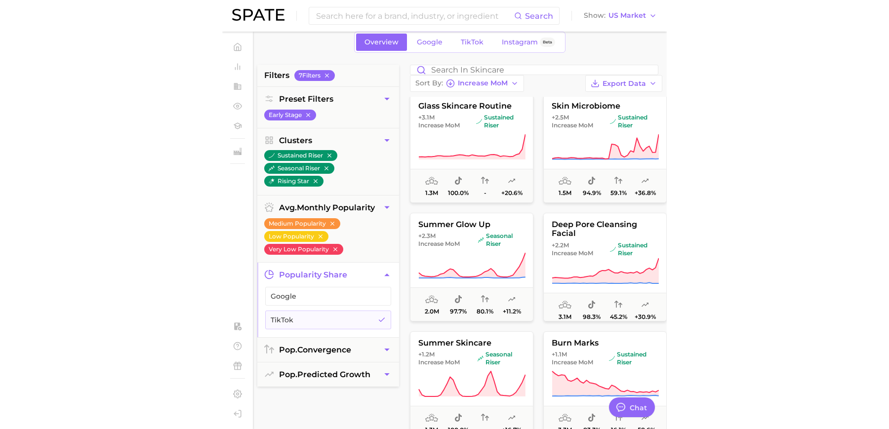
scroll to position [47, 0]
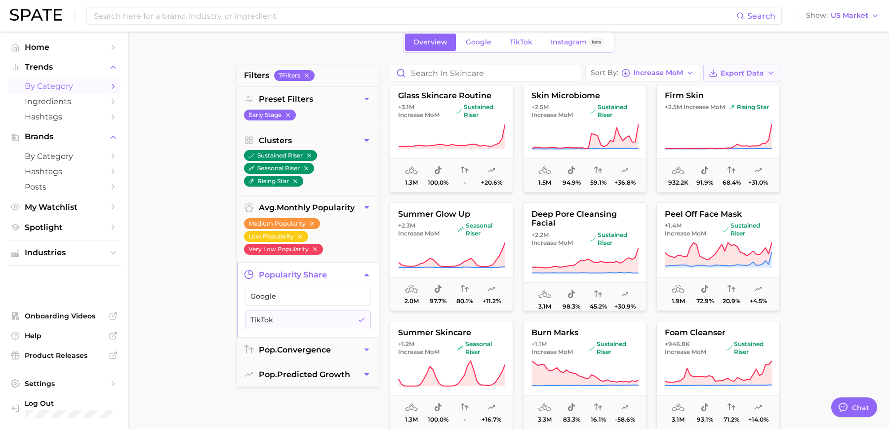
click at [444, 71] on icon "button" at bounding box center [713, 73] width 9 height 9
click at [444, 83] on div "Sort By Increase MoM Export Data Card Data CSV Time Series CSV glass skincare r…" at bounding box center [585, 315] width 401 height 501
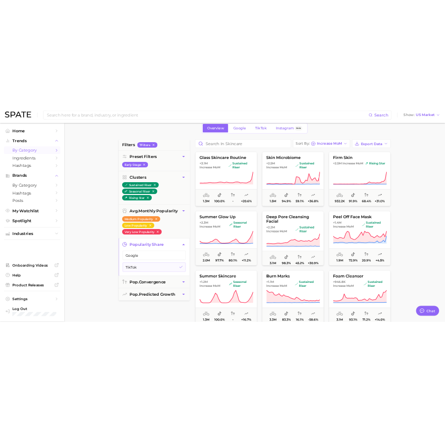
scroll to position [0, 0]
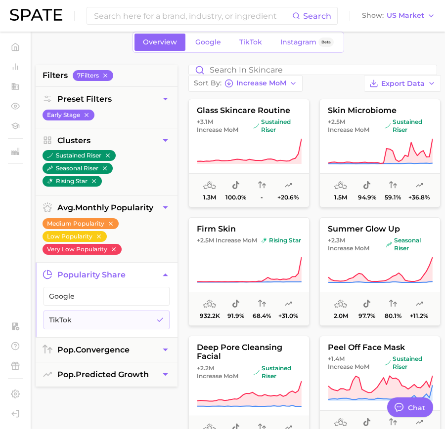
click at [325, 87] on div "Sort By Increase MoM Export Data" at bounding box center [314, 78] width 252 height 27
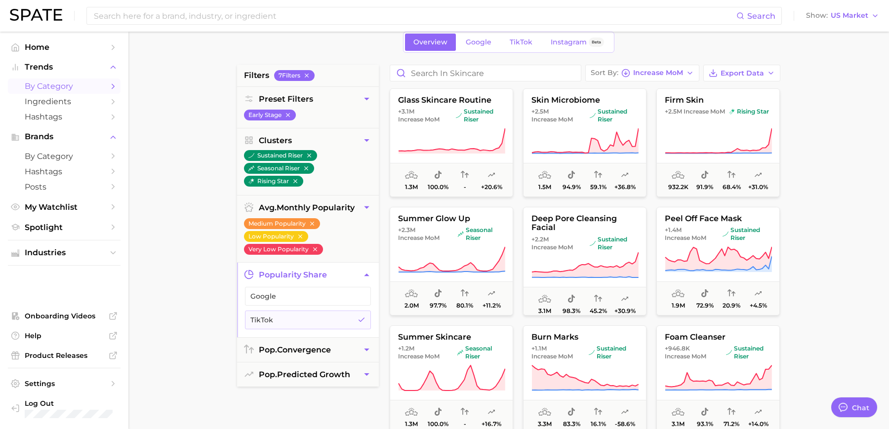
type textarea "x"
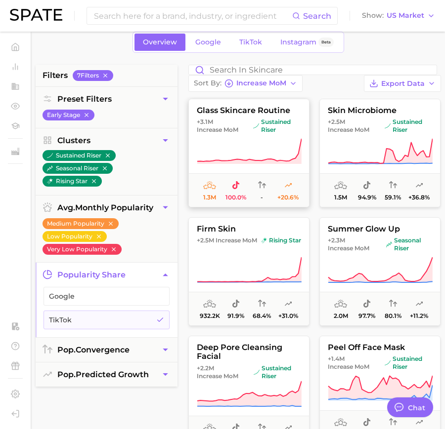
click at [246, 151] on icon at bounding box center [249, 152] width 105 height 28
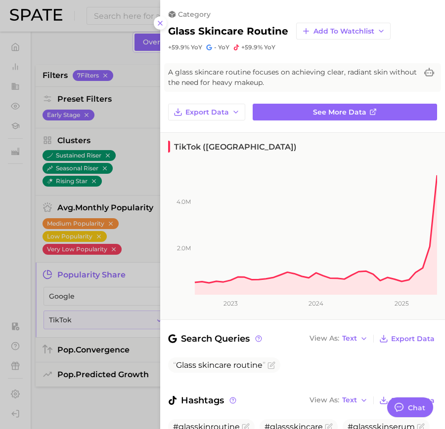
click at [151, 180] on div at bounding box center [222, 214] width 445 height 429
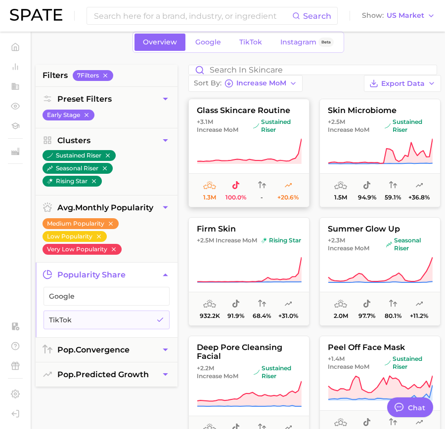
scroll to position [47, 0]
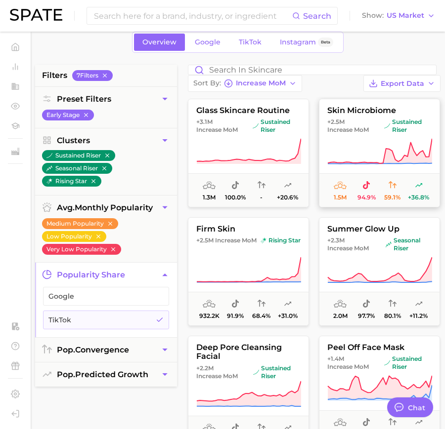
click at [348, 142] on button "skin microbiome +2.5m Increase MoM sustained riser 1.5m 94.9% 59.1% +36.8%" at bounding box center [379, 153] width 121 height 109
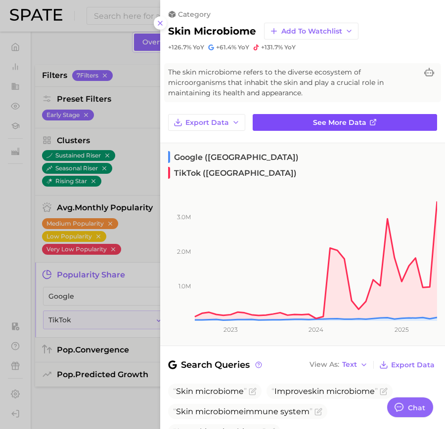
click at [328, 123] on span "See more data" at bounding box center [339, 123] width 53 height 8
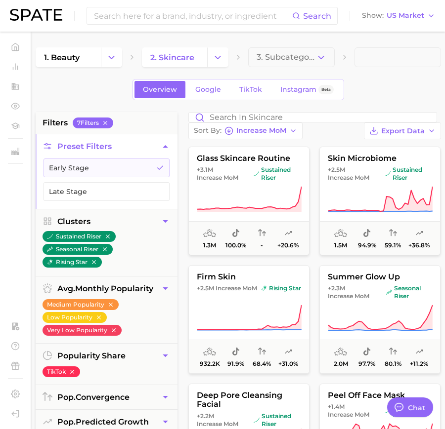
scroll to position [47, 0]
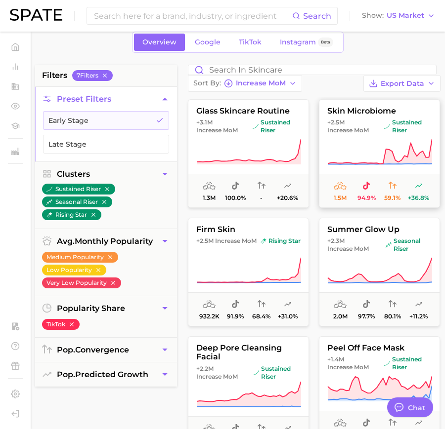
click at [332, 134] on span "Increase MoM" at bounding box center [347, 130] width 41 height 8
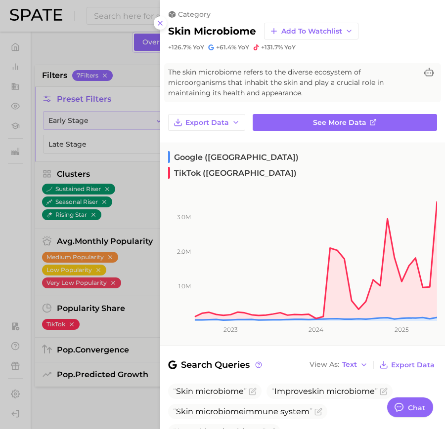
click at [130, 249] on div at bounding box center [222, 214] width 445 height 429
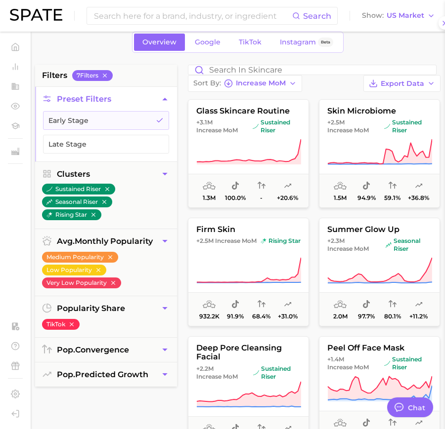
click at [130, 249] on div at bounding box center [222, 214] width 445 height 429
click at [250, 280] on icon at bounding box center [248, 271] width 105 height 28
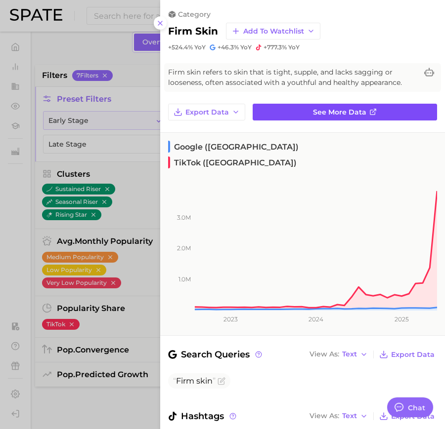
click at [355, 118] on link "See more data" at bounding box center [344, 112] width 184 height 17
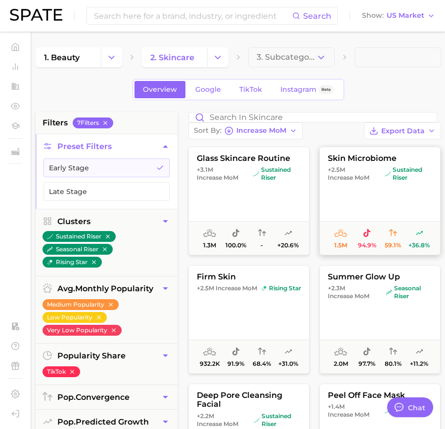
scroll to position [47, 0]
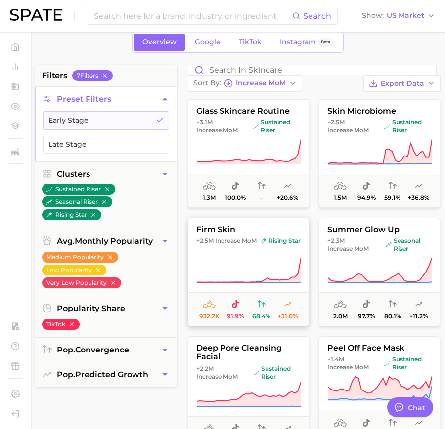
click at [264, 271] on icon at bounding box center [248, 271] width 105 height 28
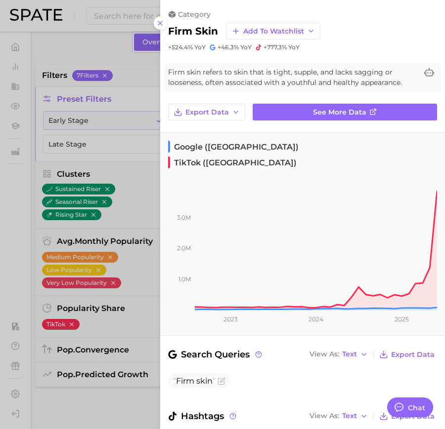
click at [128, 275] on div at bounding box center [222, 214] width 445 height 429
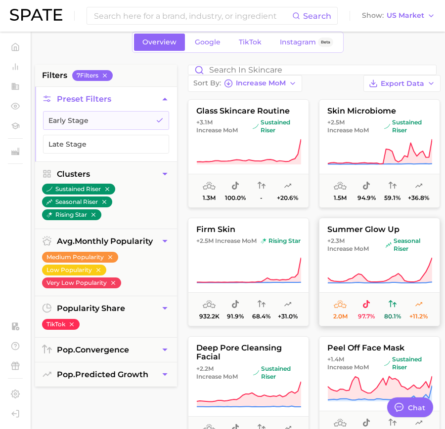
click at [338, 259] on button "summer glow up +2.3m Increase MoM seasonal riser 2.0m 97.7% 80.1% +11.2%" at bounding box center [379, 272] width 121 height 109
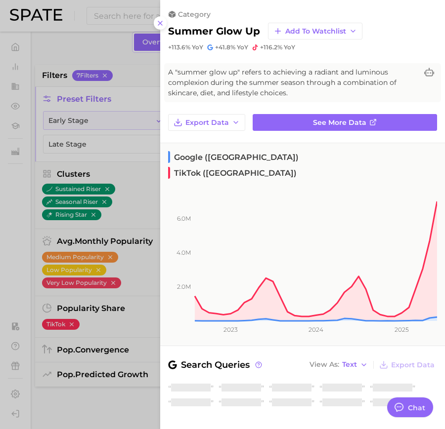
click at [370, 105] on div "category summer glow up Add to Watchlist +113.6% YoY +41.8% YoY +116.2% YoY A "…" at bounding box center [302, 274] width 285 height 549
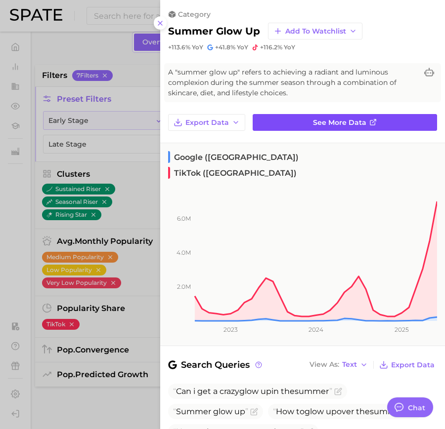
click at [377, 120] on link "See more data" at bounding box center [344, 122] width 184 height 17
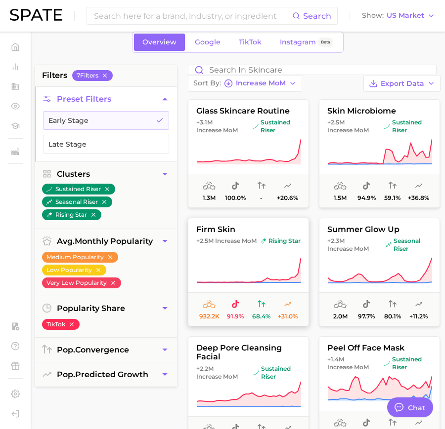
scroll to position [69, 0]
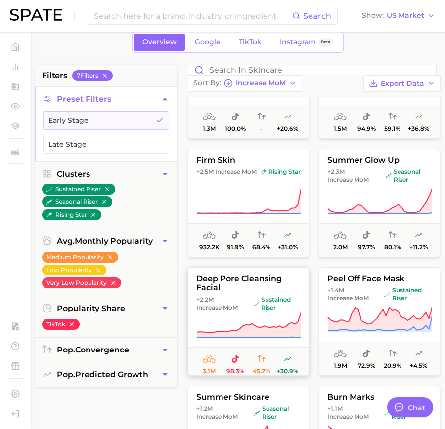
click at [273, 306] on span "sustained riser" at bounding box center [276, 304] width 47 height 16
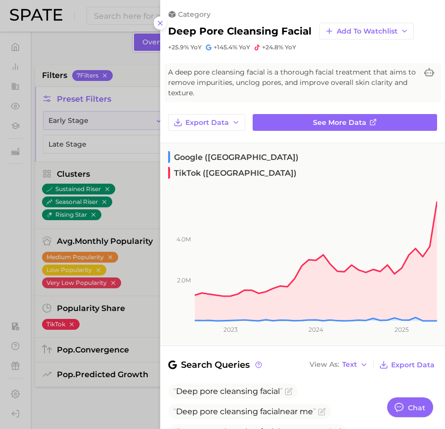
click at [122, 252] on div at bounding box center [222, 214] width 445 height 429
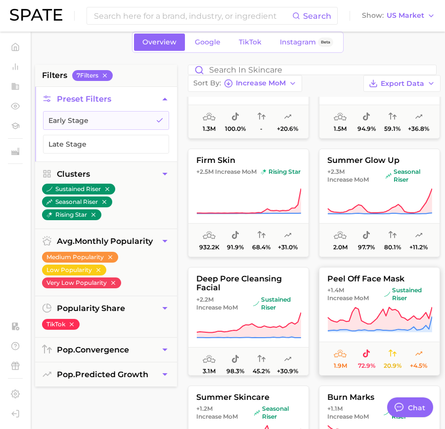
click at [337, 325] on icon at bounding box center [379, 320] width 105 height 28
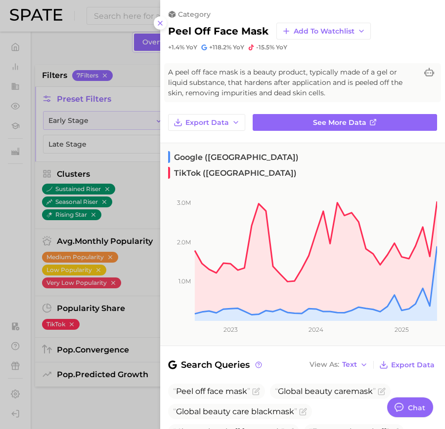
click at [124, 214] on div at bounding box center [222, 214] width 445 height 429
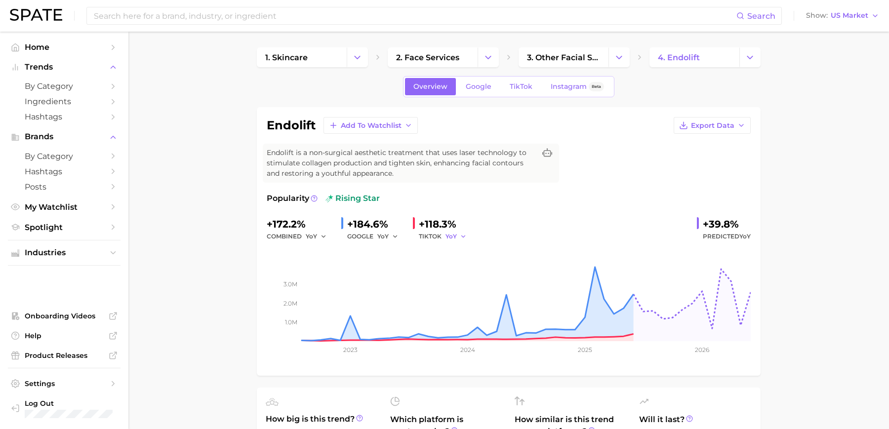
click at [460, 236] on icon "button" at bounding box center [463, 236] width 7 height 7
click at [463, 288] on span "MoM" at bounding box center [459, 288] width 17 height 8
